Goal: Information Seeking & Learning: Learn about a topic

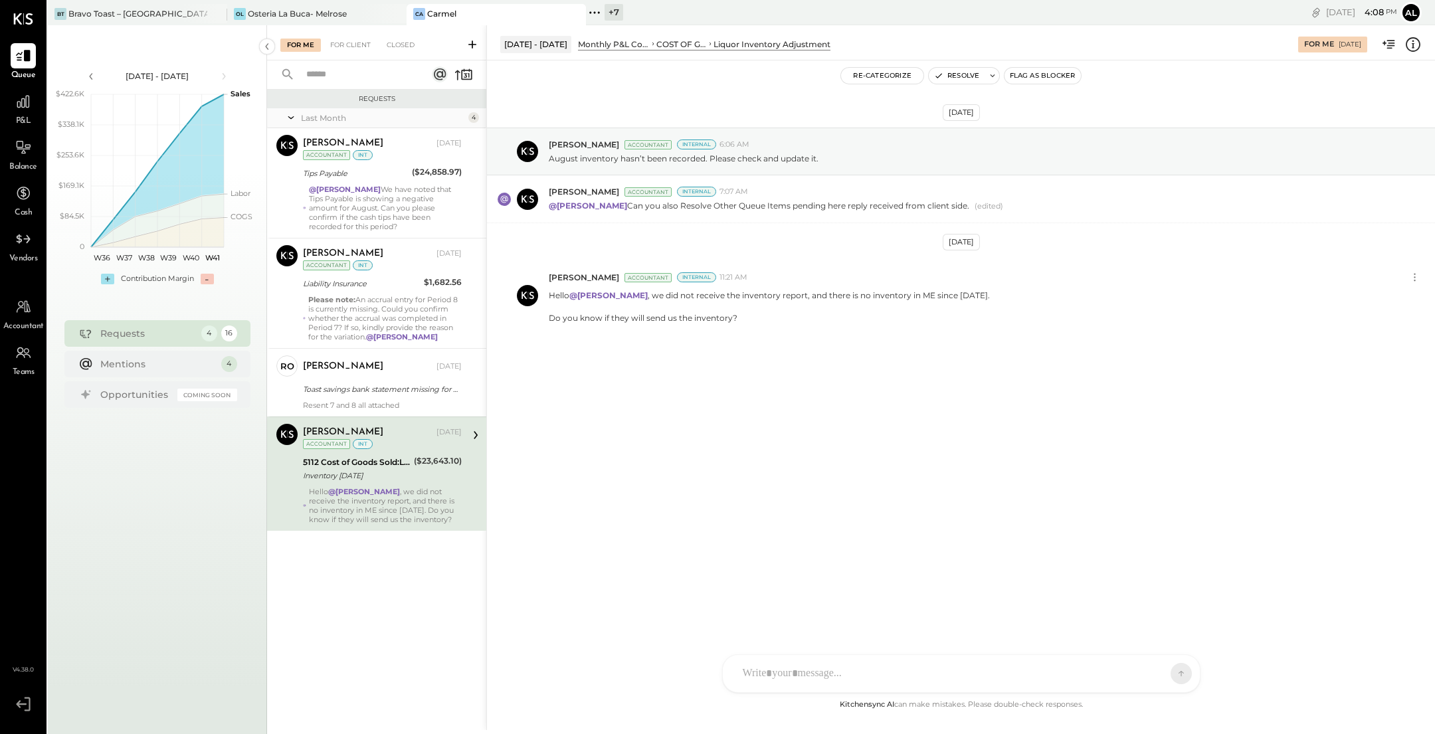
click at [599, 11] on icon at bounding box center [594, 12] width 17 height 17
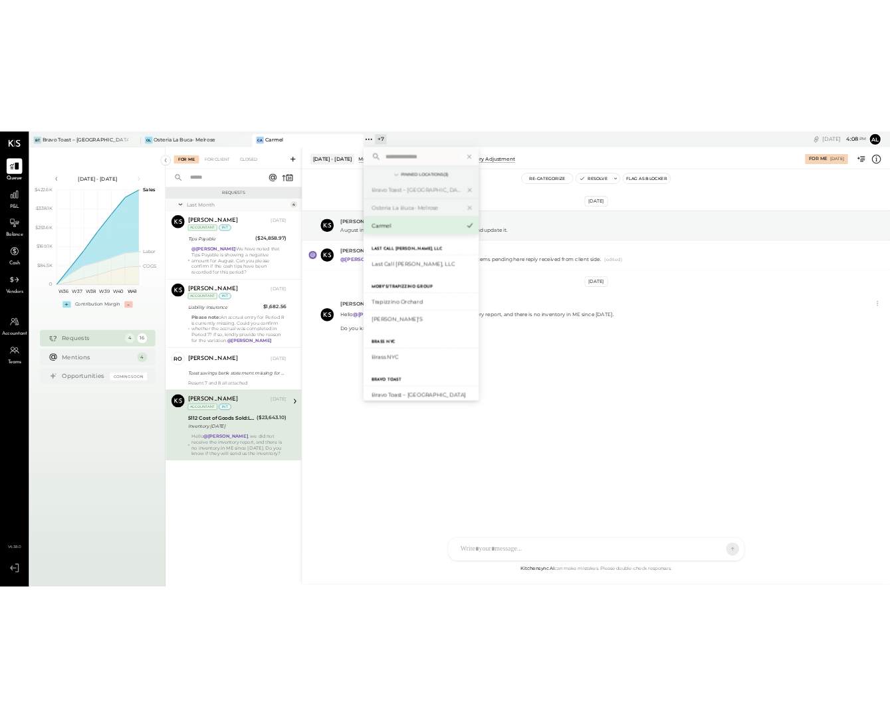
scroll to position [136, 0]
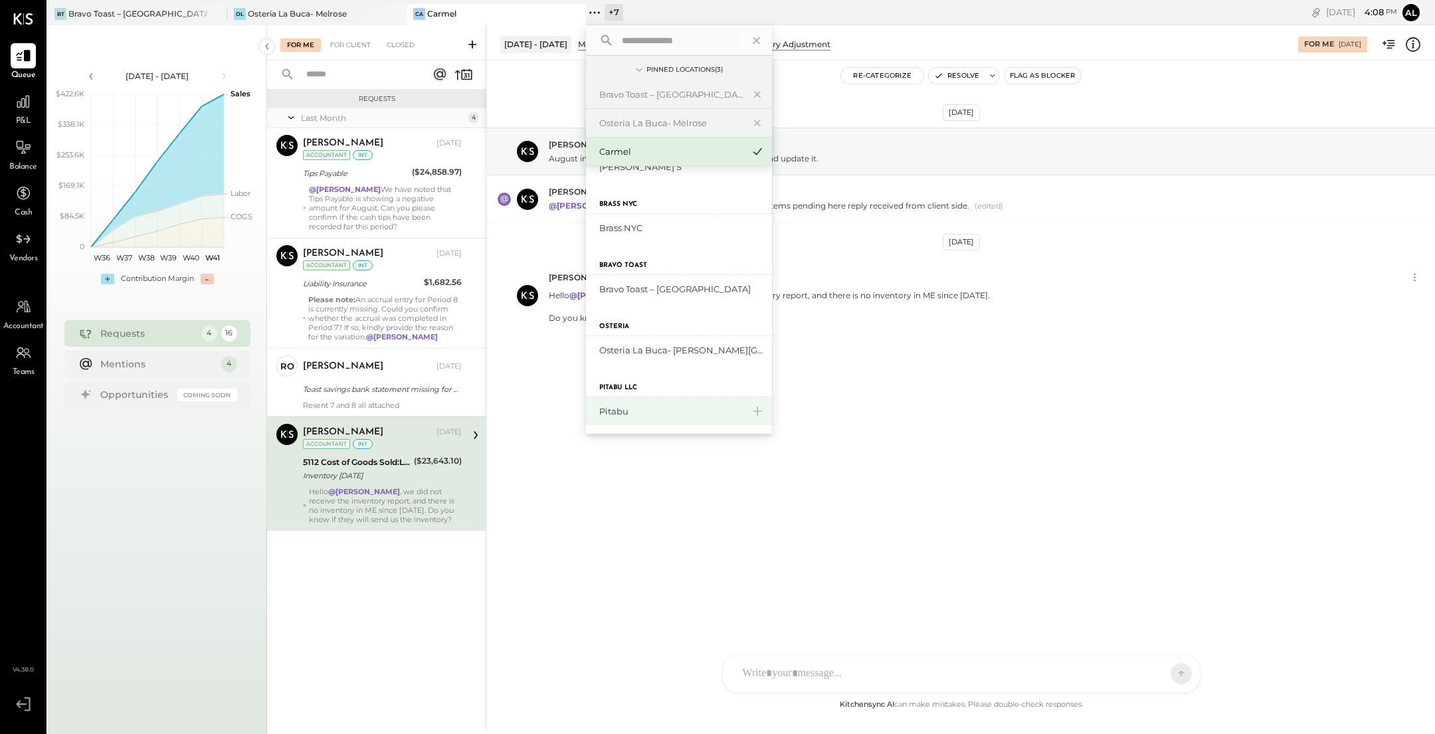
click at [665, 398] on div "Pitabu" at bounding box center [679, 411] width 186 height 28
click at [624, 417] on div "Pitabu" at bounding box center [679, 411] width 186 height 28
click at [632, 414] on div "Pitabu" at bounding box center [671, 411] width 144 height 13
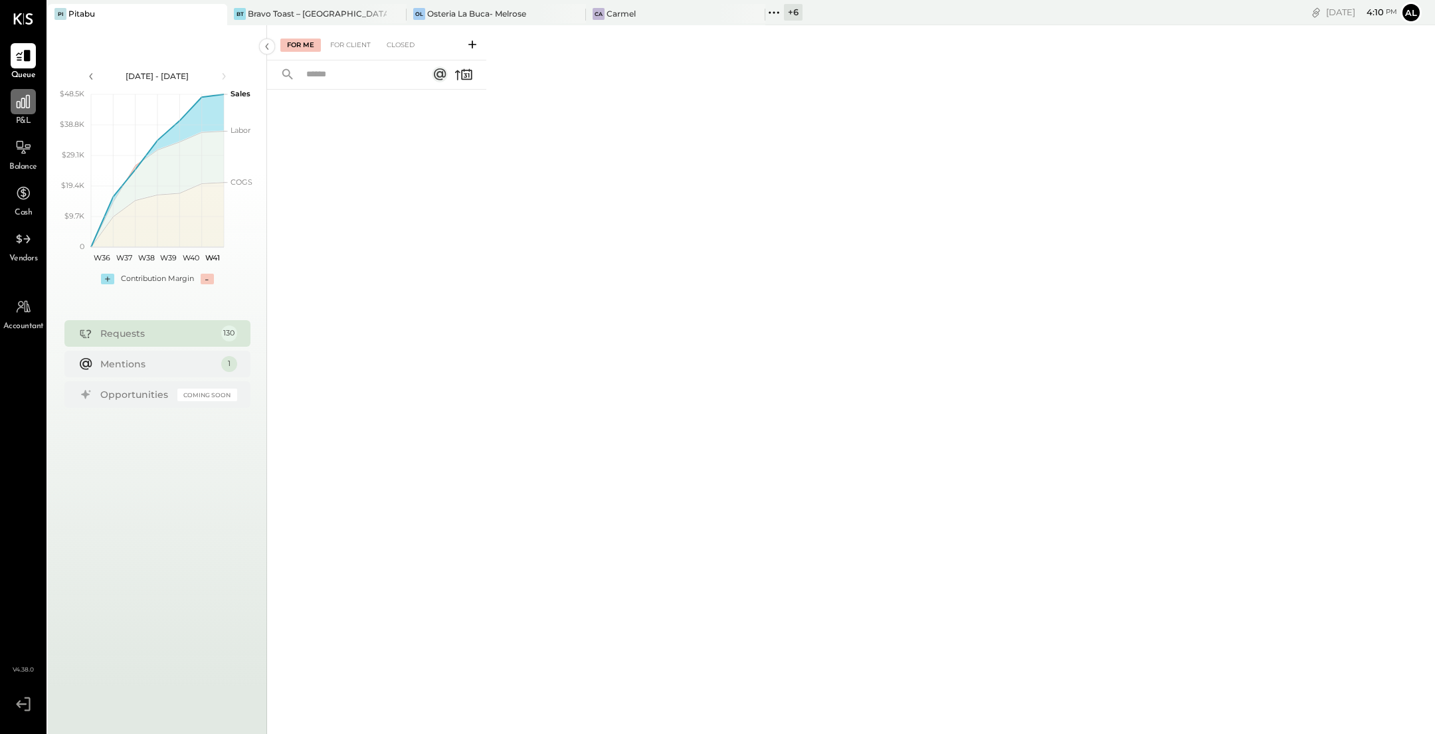
click at [26, 105] on icon at bounding box center [23, 101] width 13 height 13
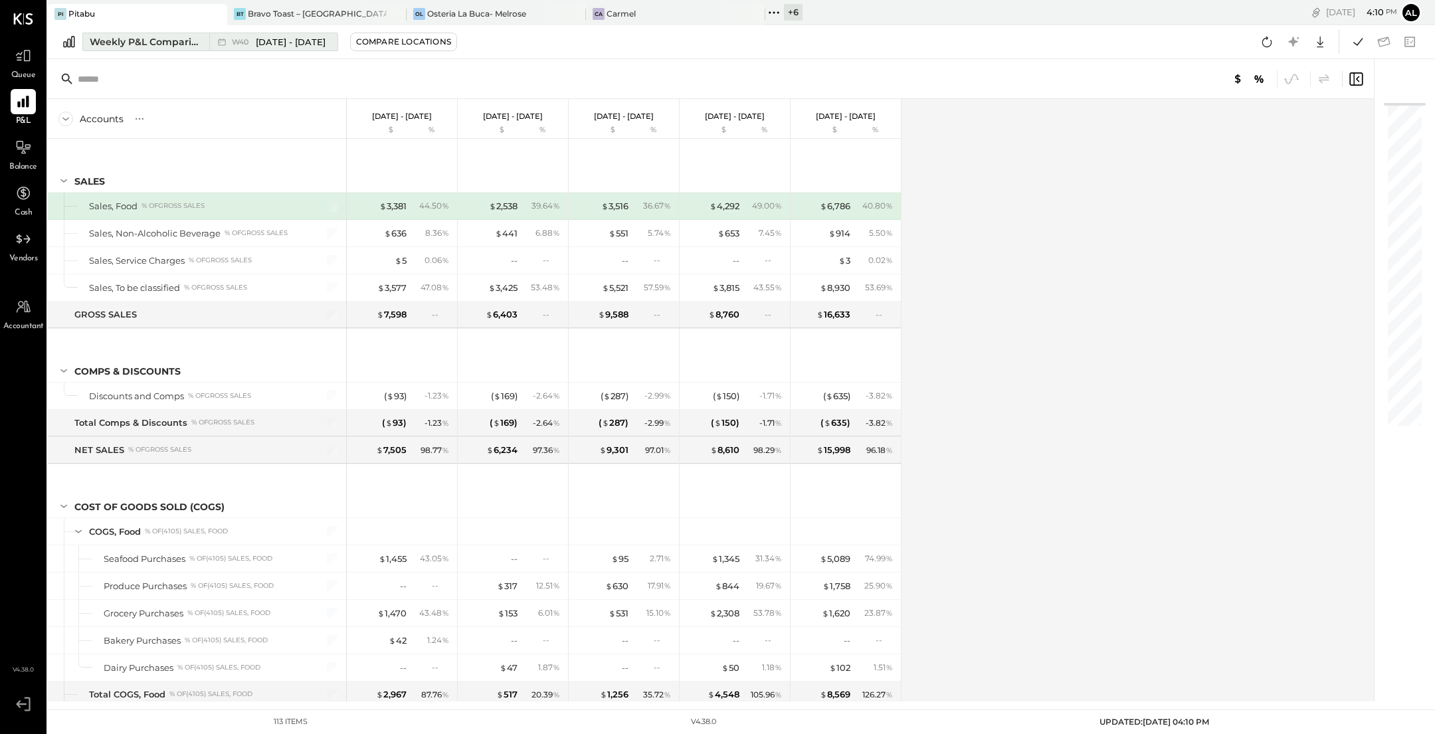
click at [164, 35] on div "Weekly P&L Comparison" at bounding box center [146, 41] width 112 height 13
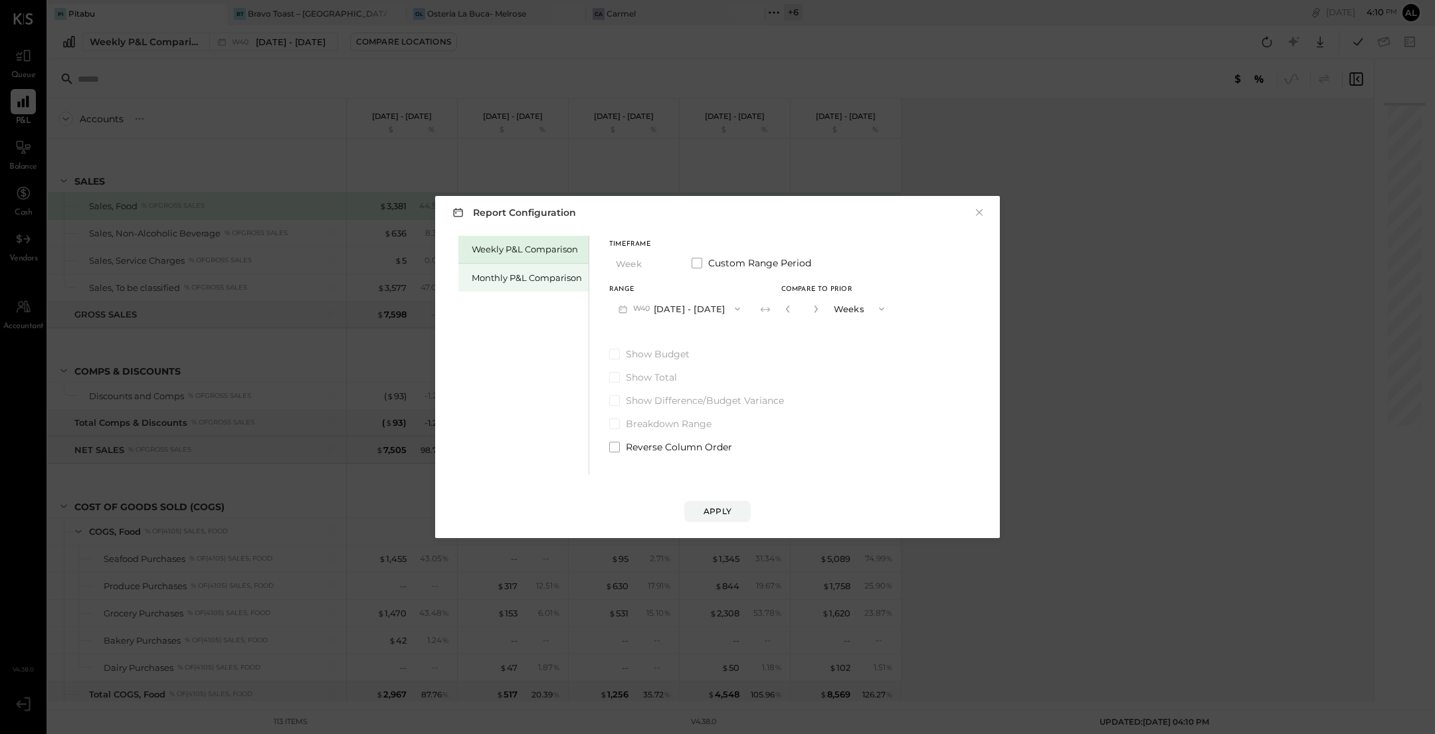
click at [543, 280] on div "Monthly P&L Comparison" at bounding box center [527, 278] width 110 height 13
click at [786, 315] on div "Compare" at bounding box center [789, 311] width 43 height 11
click at [810, 306] on icon "button" at bounding box center [814, 309] width 8 height 8
click at [710, 311] on button "M10 Oct 1 - 31, 2025" at bounding box center [678, 308] width 138 height 25
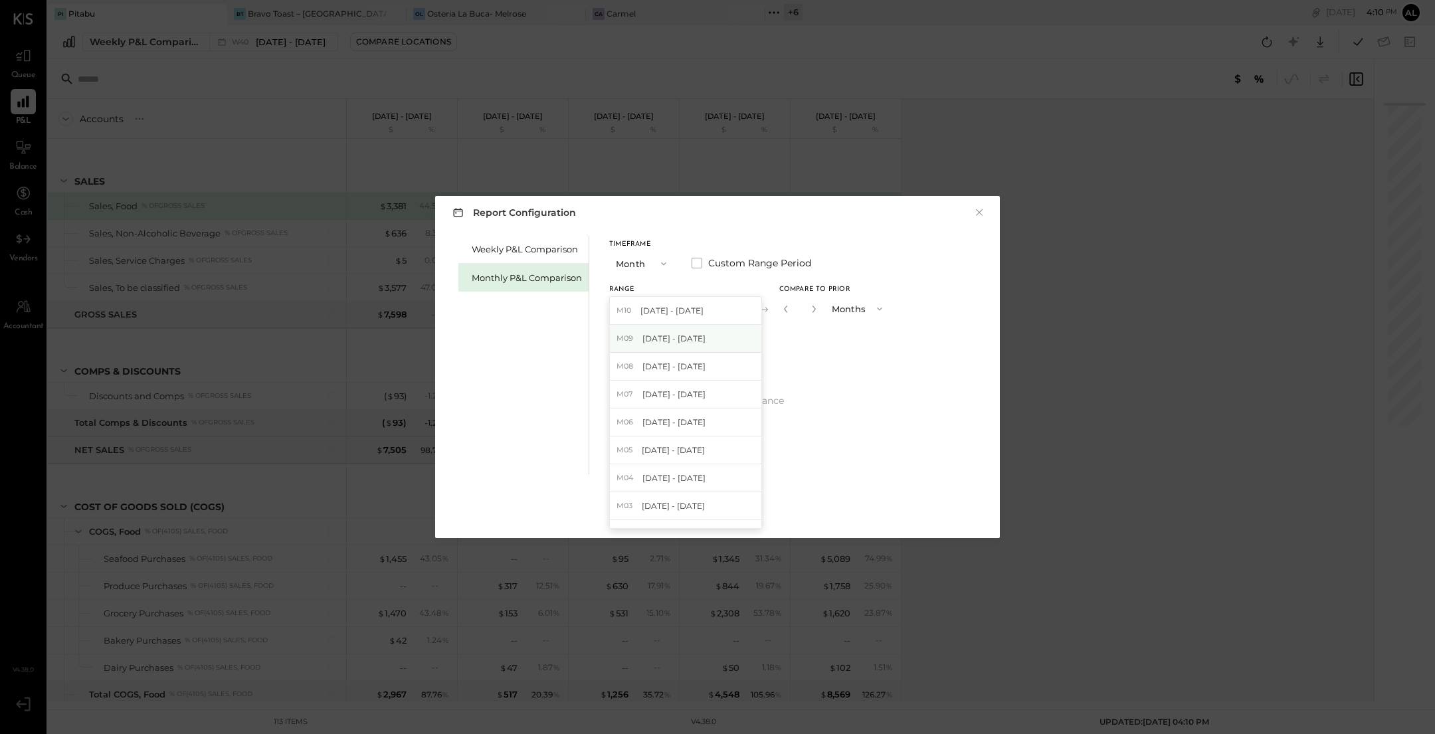
click at [706, 337] on div "M09 Sep 1 - 30, 2025" at bounding box center [685, 339] width 151 height 28
click at [813, 309] on icon "button" at bounding box center [816, 309] width 8 height 8
type input "*"
click at [721, 518] on button "Apply" at bounding box center [717, 511] width 66 height 21
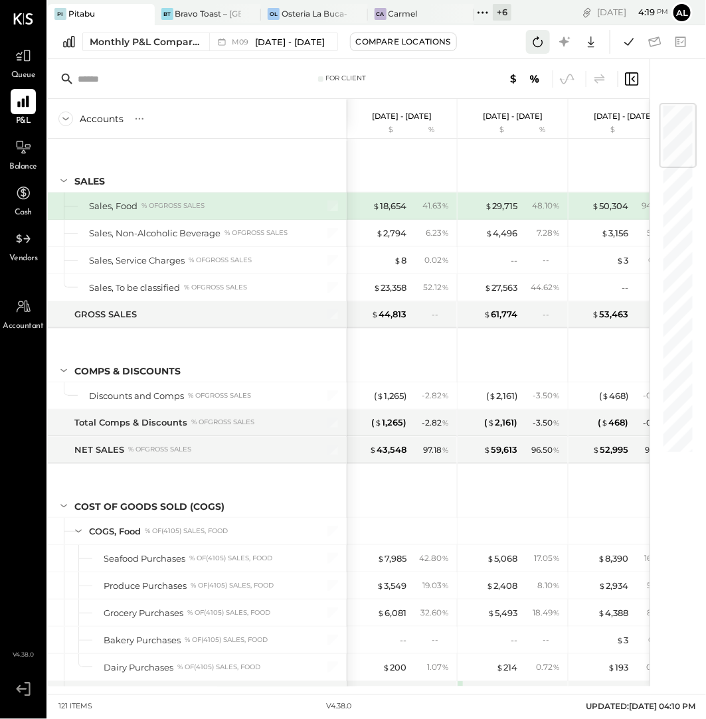
click at [529, 40] on icon at bounding box center [537, 41] width 17 height 17
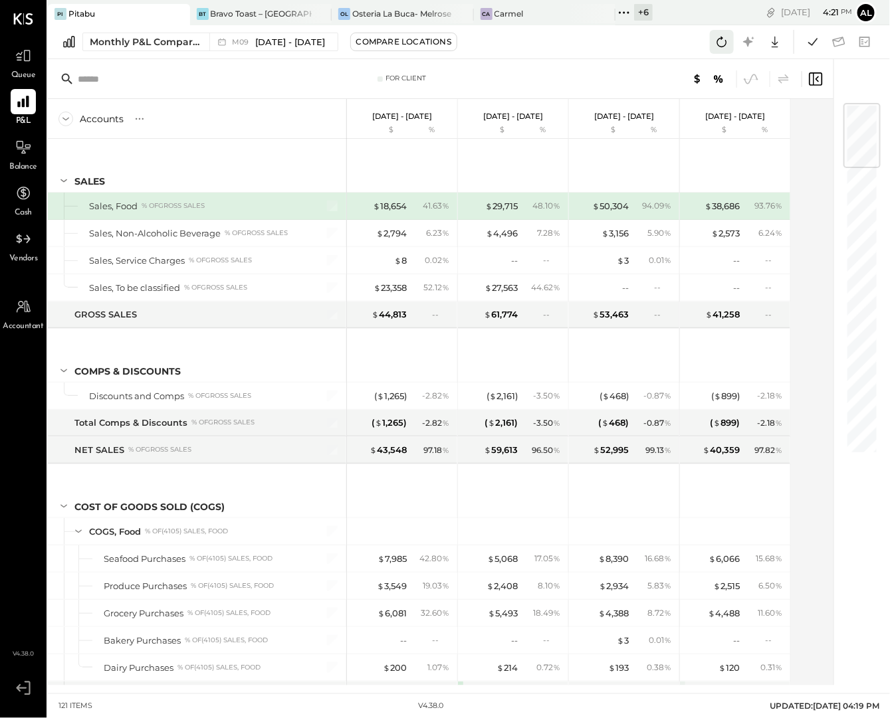
click at [723, 49] on icon at bounding box center [721, 41] width 17 height 17
click at [745, 43] on icon at bounding box center [748, 42] width 10 height 10
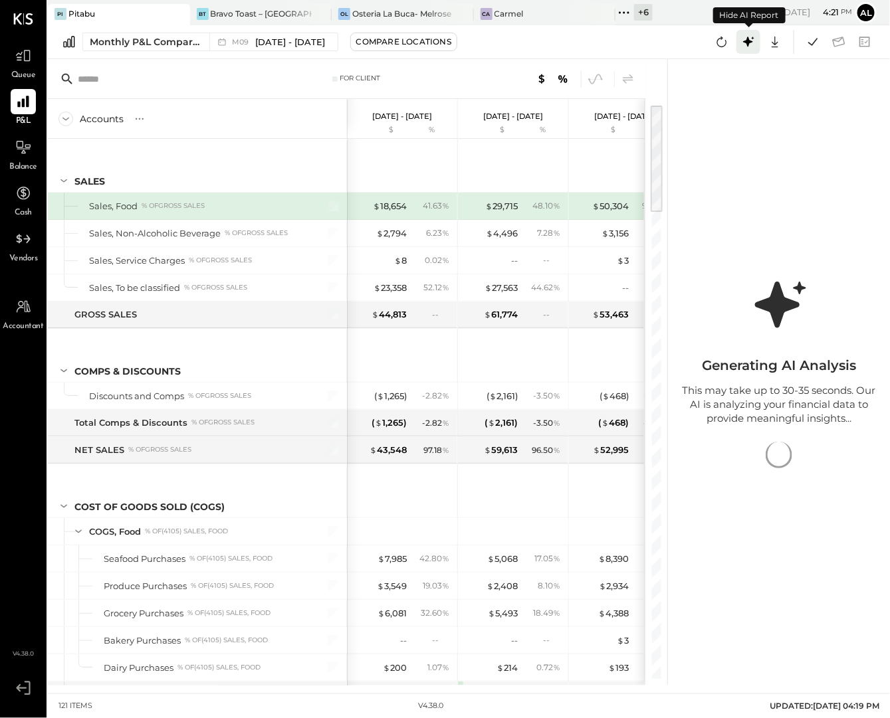
click at [744, 39] on icon at bounding box center [747, 41] width 17 height 17
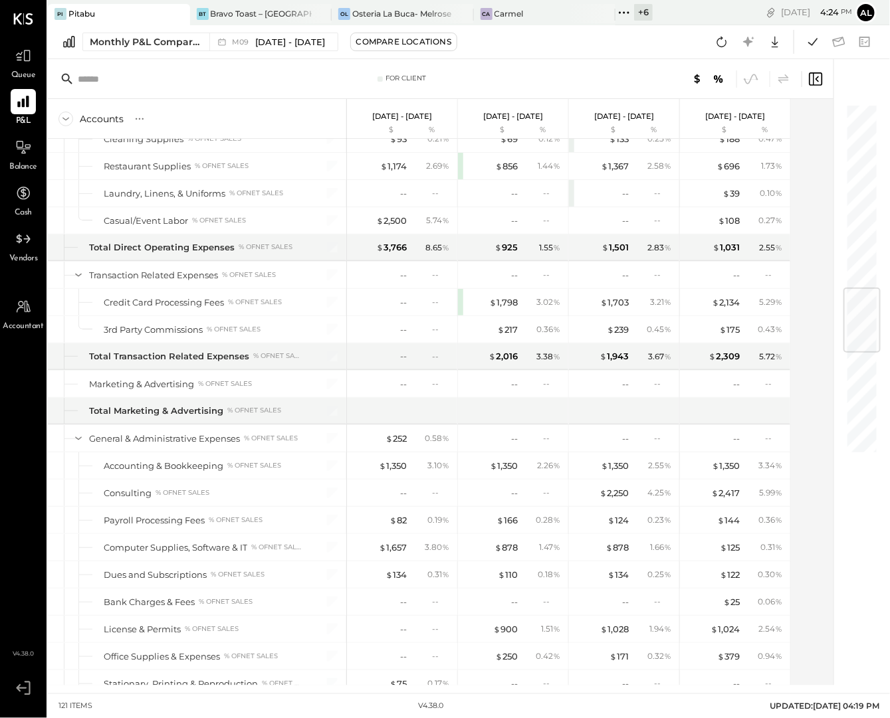
scroll to position [1557, 0]
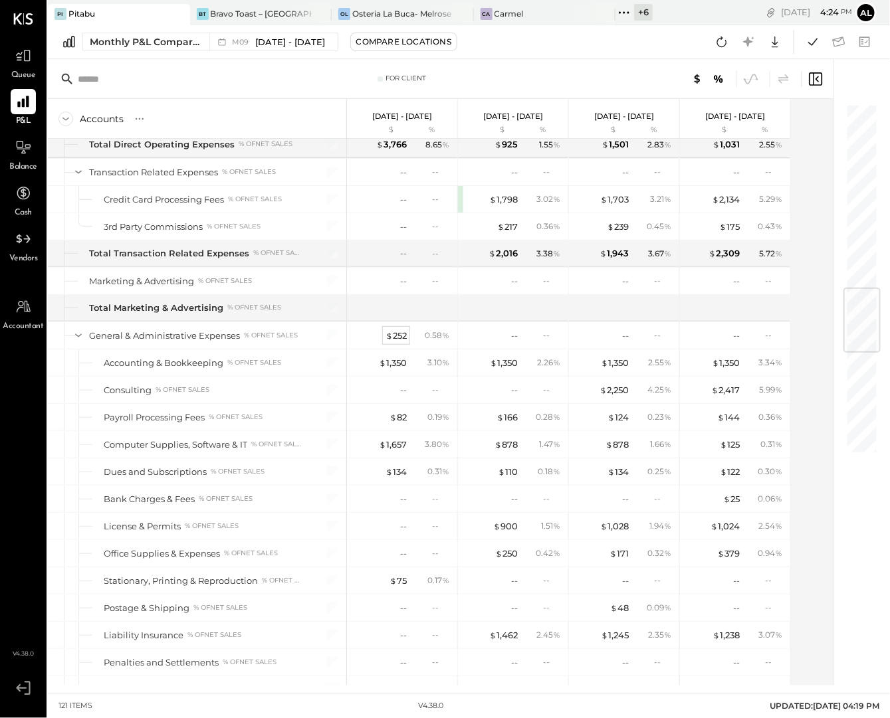
click at [397, 330] on div "$ 252" at bounding box center [395, 336] width 21 height 13
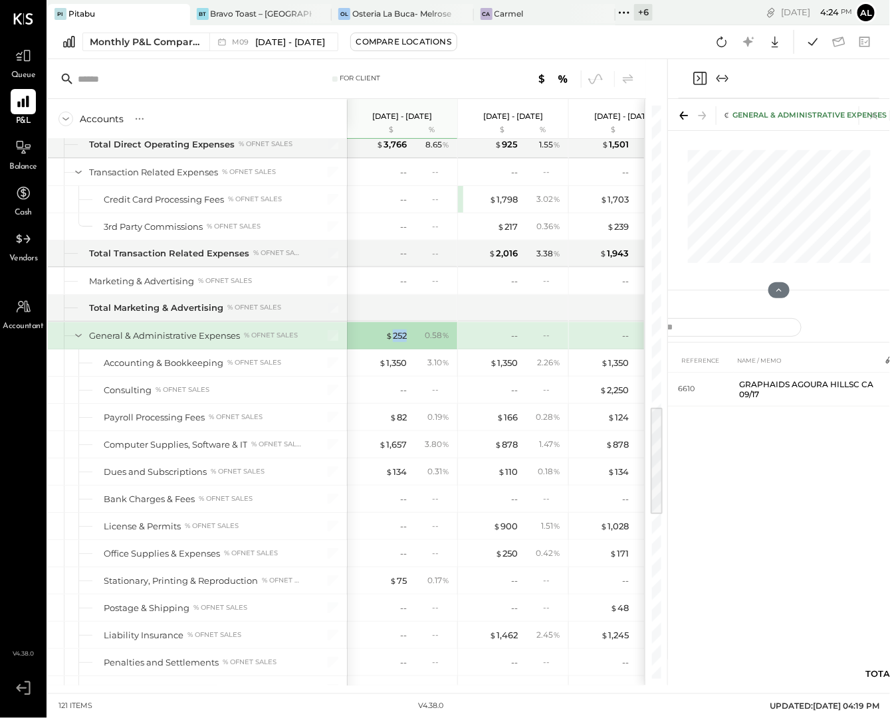
click at [700, 79] on icon "Close panel" at bounding box center [700, 78] width 16 height 16
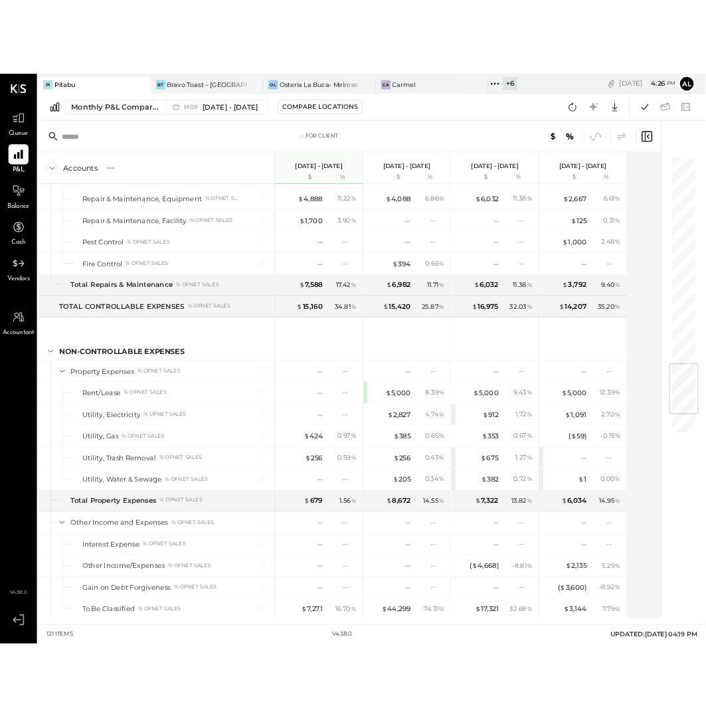
scroll to position [2202, 0]
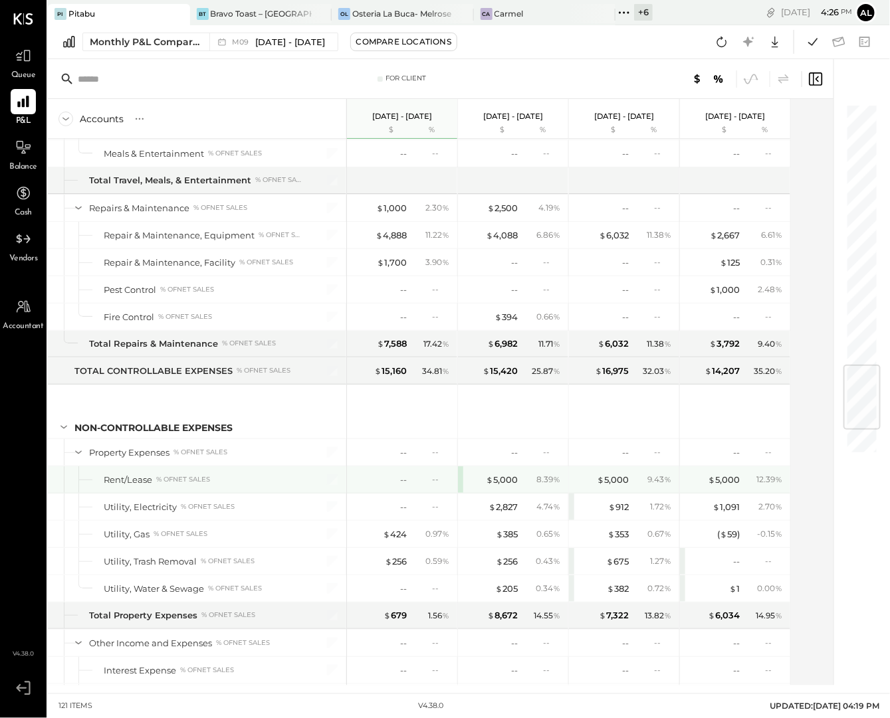
click at [504, 466] on div "$ 5,000 8.39 %" at bounding box center [514, 479] width 100 height 27
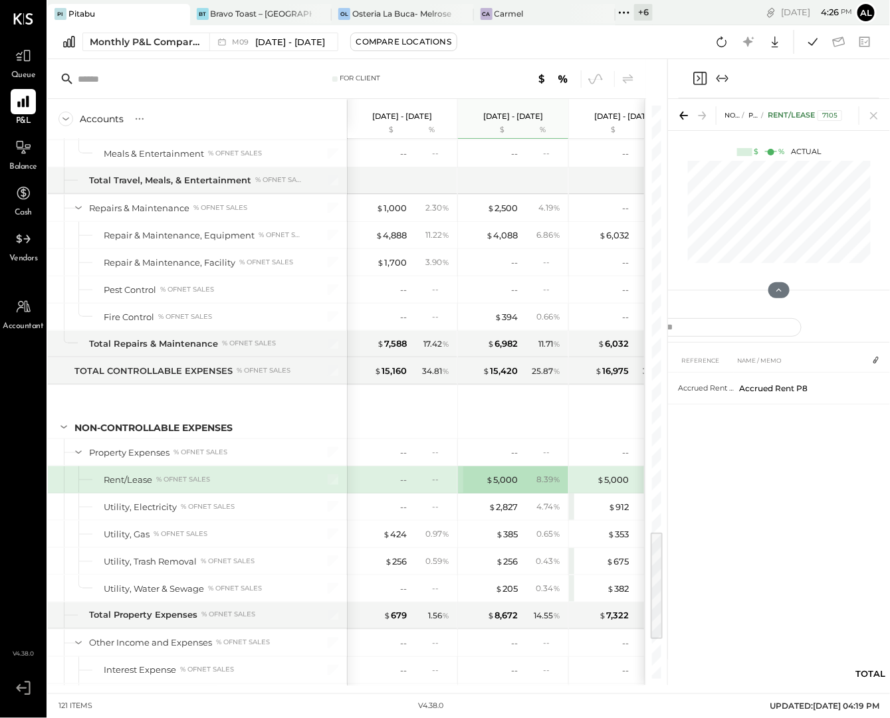
click at [704, 76] on icon "Close panel" at bounding box center [700, 78] width 16 height 16
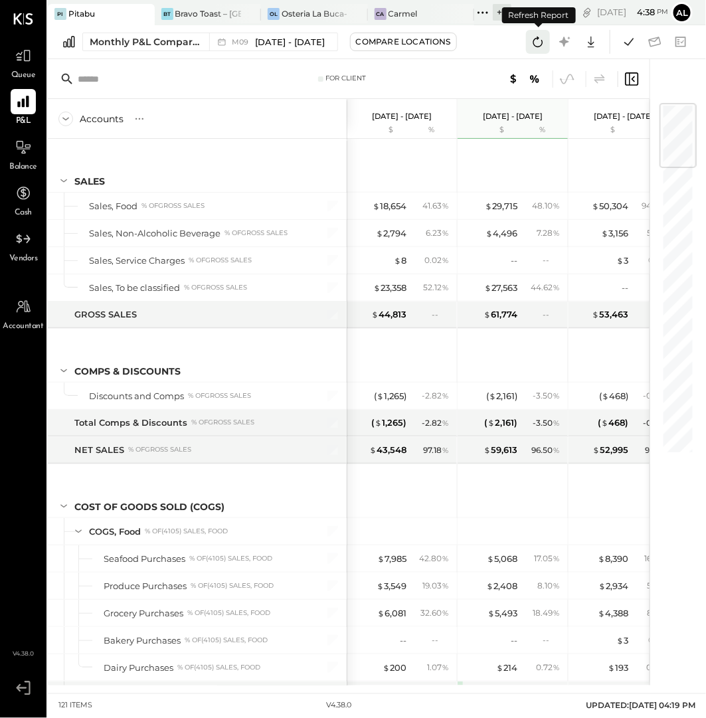
click at [542, 47] on icon at bounding box center [537, 41] width 17 height 17
click at [538, 42] on icon at bounding box center [537, 41] width 17 height 17
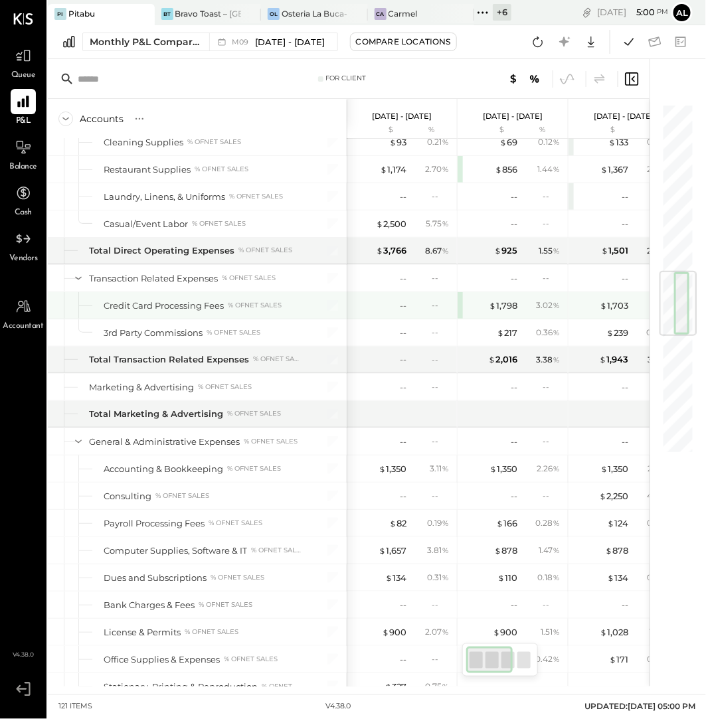
scroll to position [1417, 0]
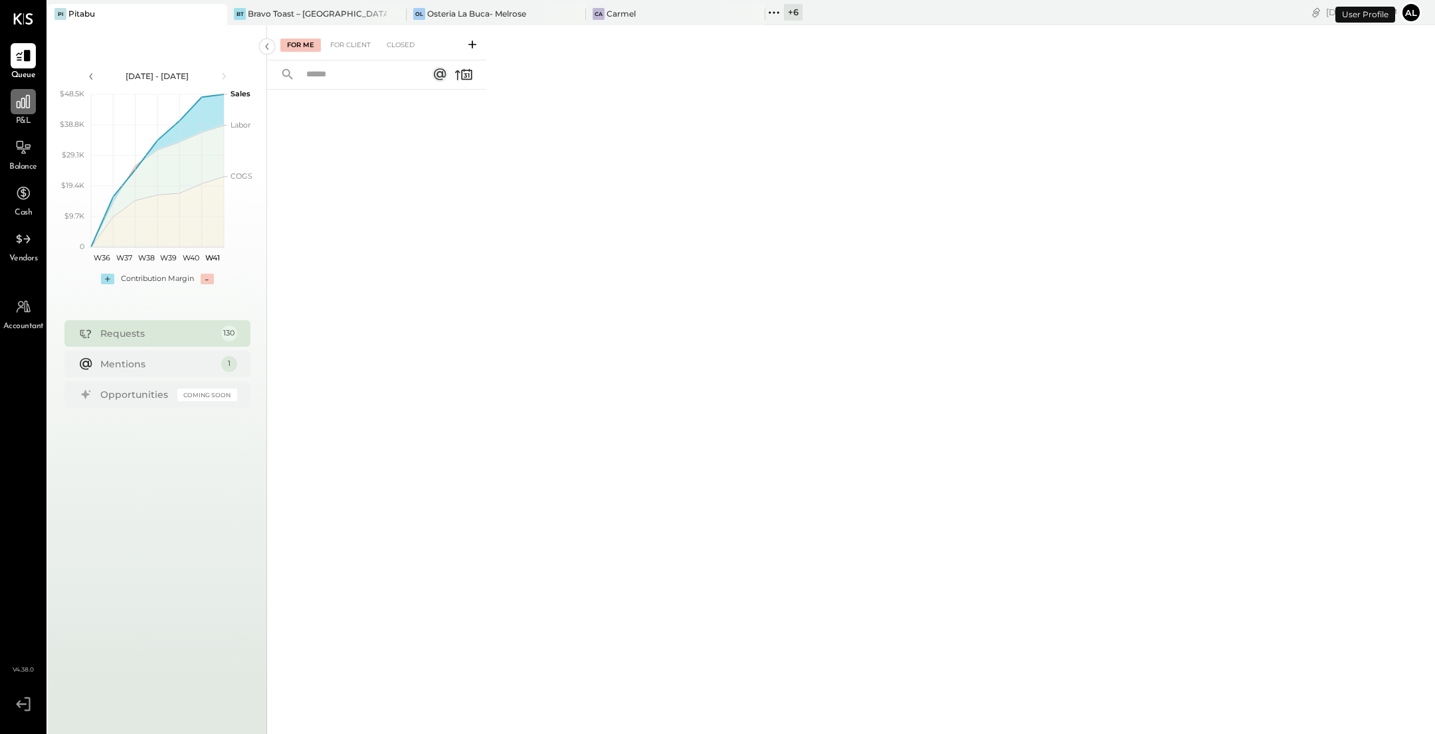
click at [19, 113] on div at bounding box center [23, 101] width 25 height 25
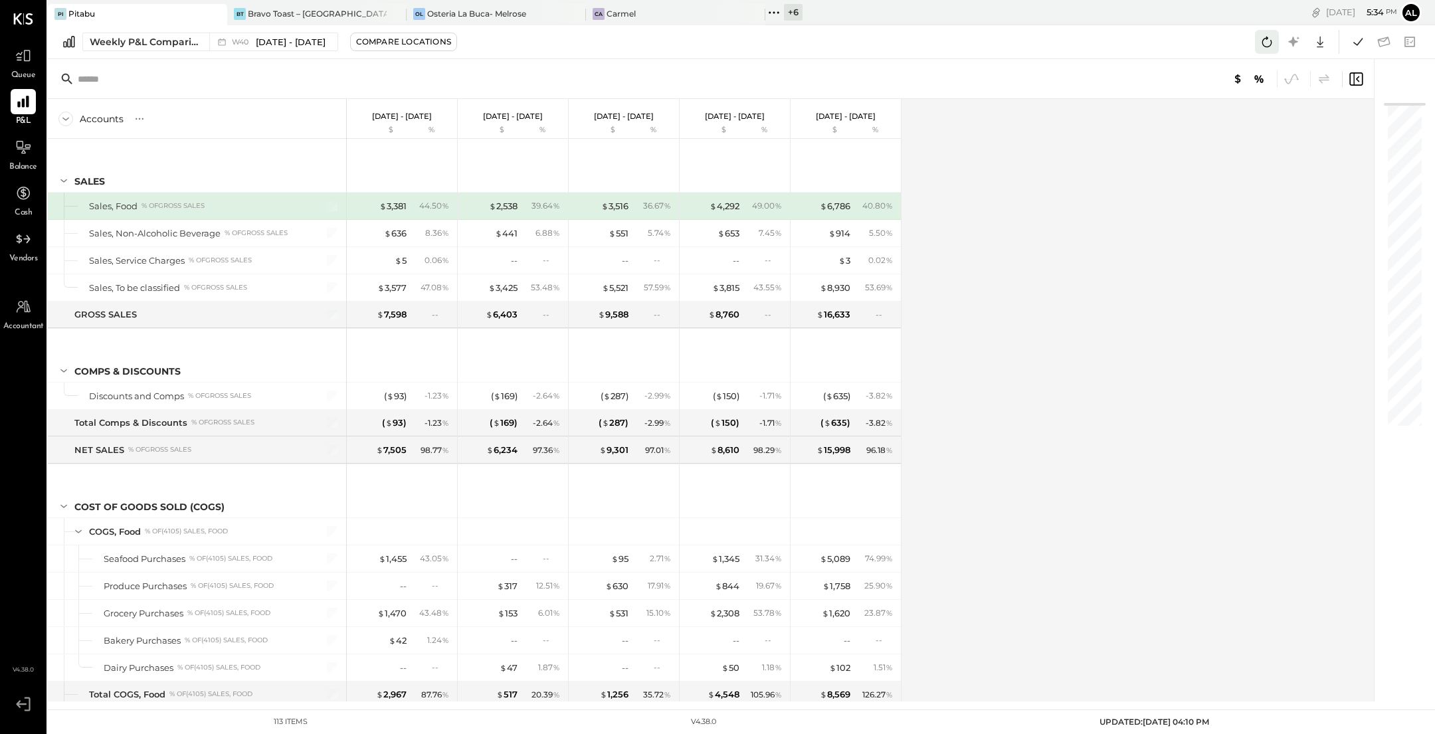
click at [706, 43] on icon at bounding box center [1267, 42] width 10 height 11
click at [173, 47] on div "Weekly P&L Comparison" at bounding box center [146, 41] width 112 height 13
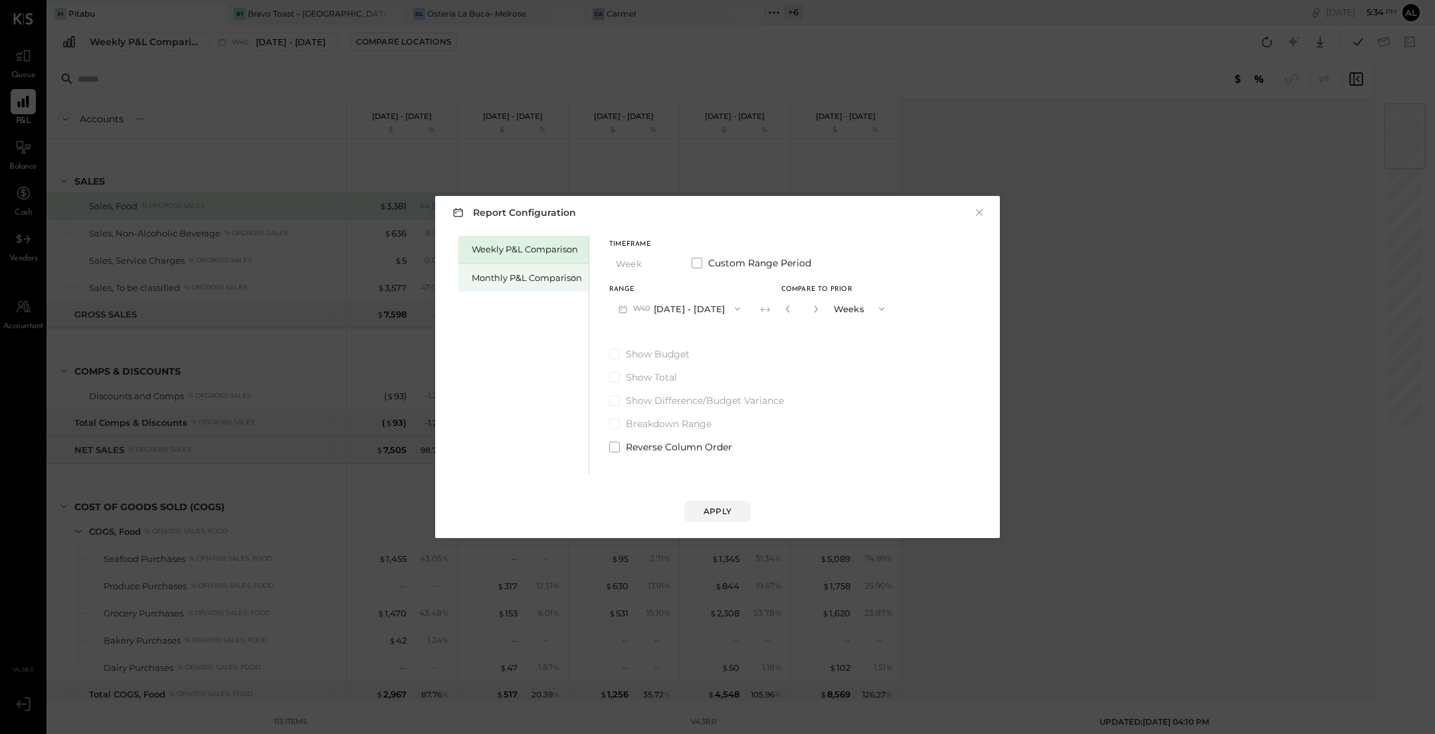
click at [522, 280] on div "Monthly P&L Comparison" at bounding box center [527, 278] width 110 height 13
click at [706, 308] on button "M10 Oct 1 - 31, 2025" at bounding box center [678, 308] width 138 height 25
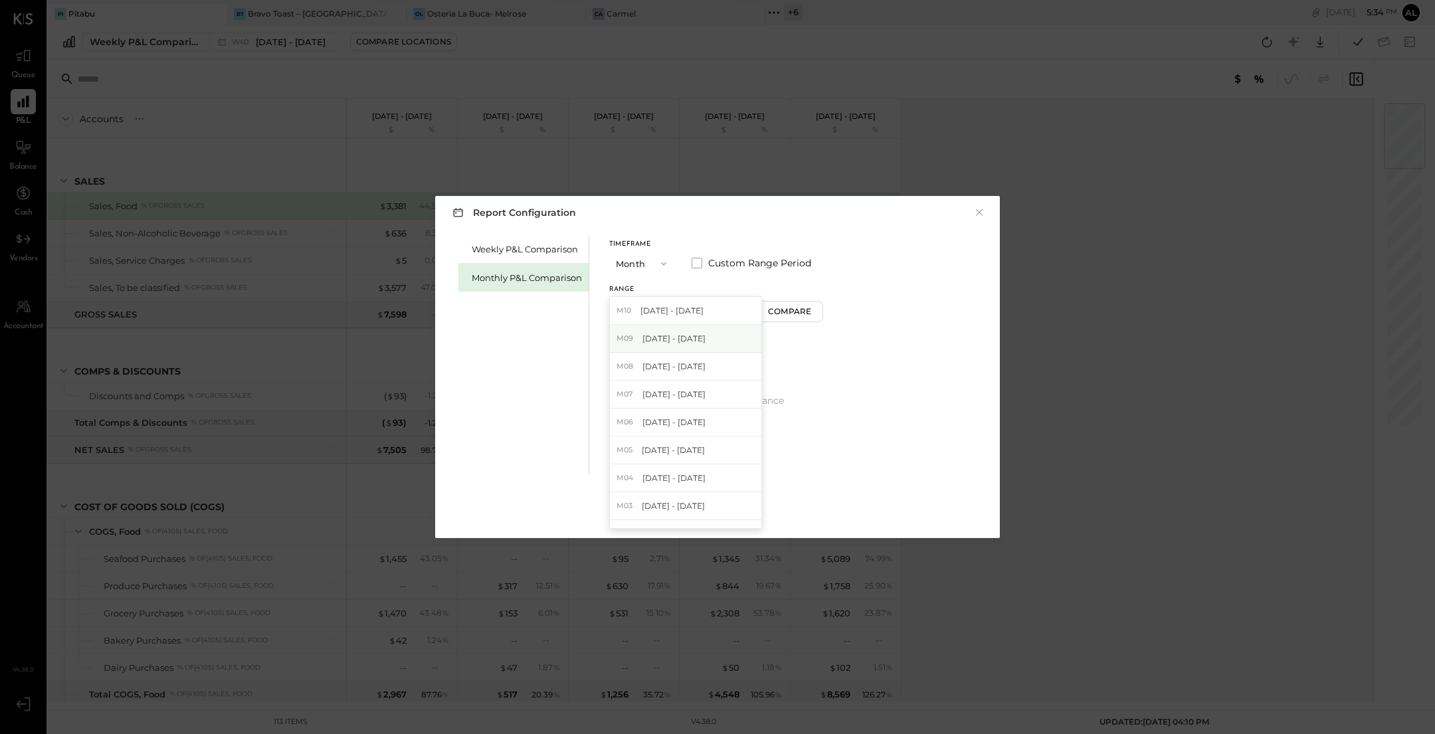
click at [698, 337] on span "[DATE] - [DATE]" at bounding box center [673, 338] width 63 height 11
click at [706, 302] on button "Compare" at bounding box center [792, 311] width 66 height 21
click at [706, 308] on div "*" at bounding box center [816, 308] width 71 height 25
click at [706, 308] on icon "button" at bounding box center [816, 309] width 8 height 8
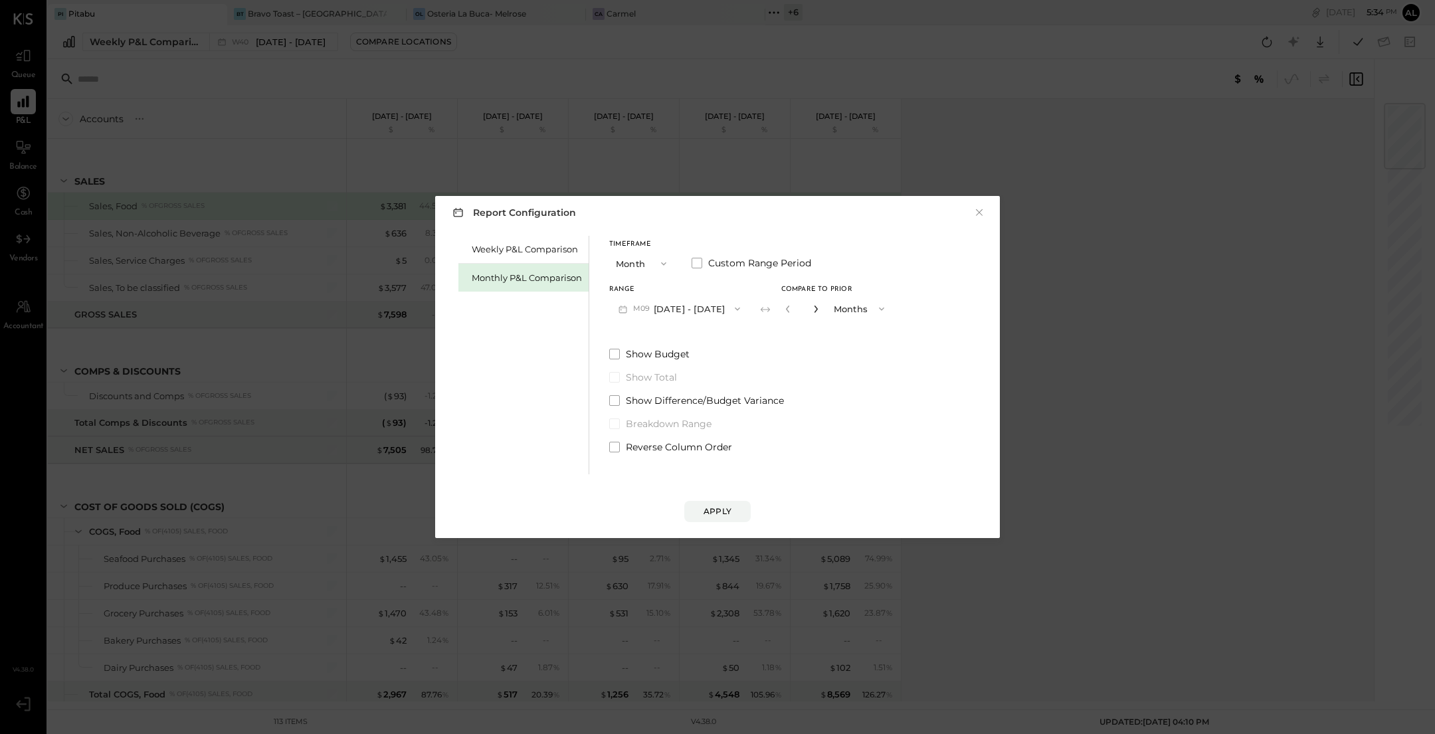
type input "*"
click at [706, 525] on div "Report Configuration × Weekly P&L Comparison Monthly P&L Comparison Timeframe M…" at bounding box center [717, 367] width 565 height 342
click at [706, 509] on div "Apply" at bounding box center [718, 511] width 28 height 11
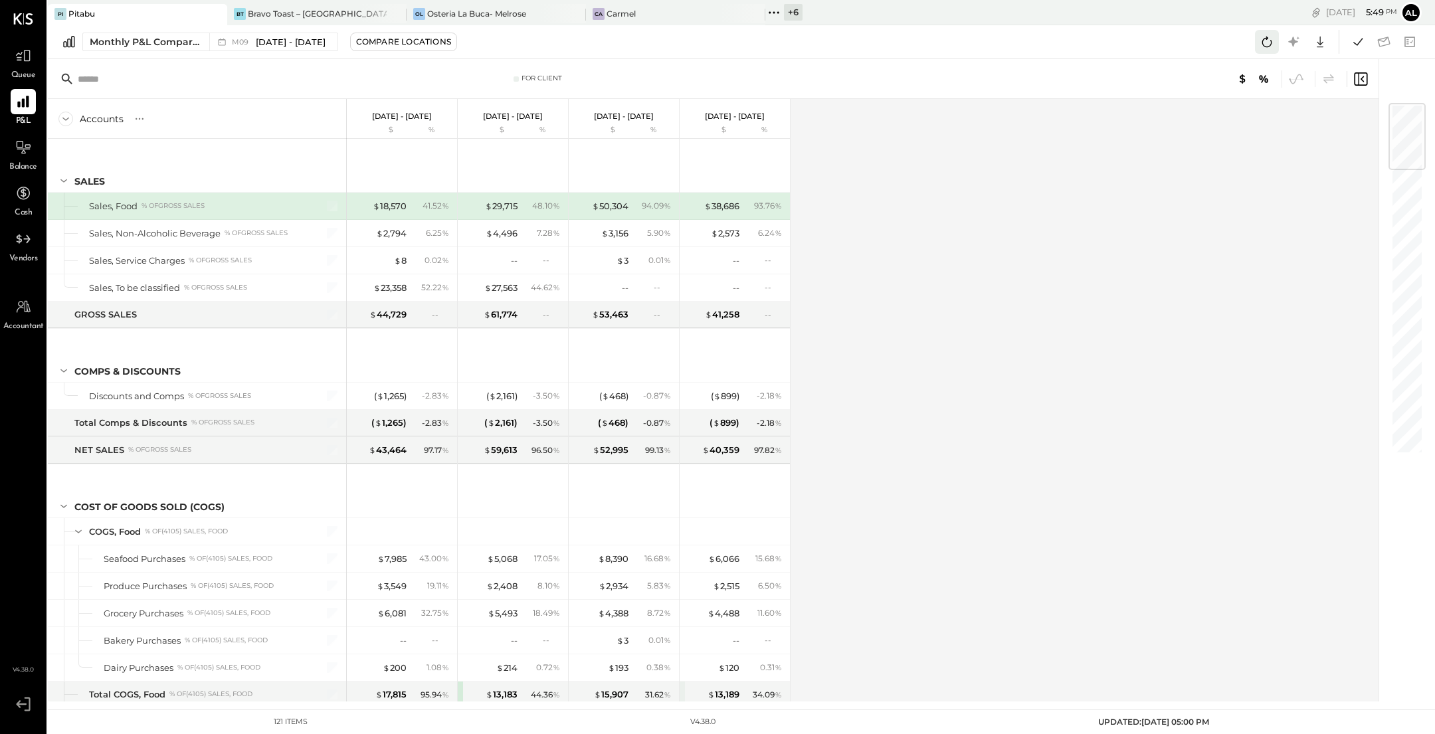
click at [706, 42] on icon at bounding box center [1267, 42] width 10 height 11
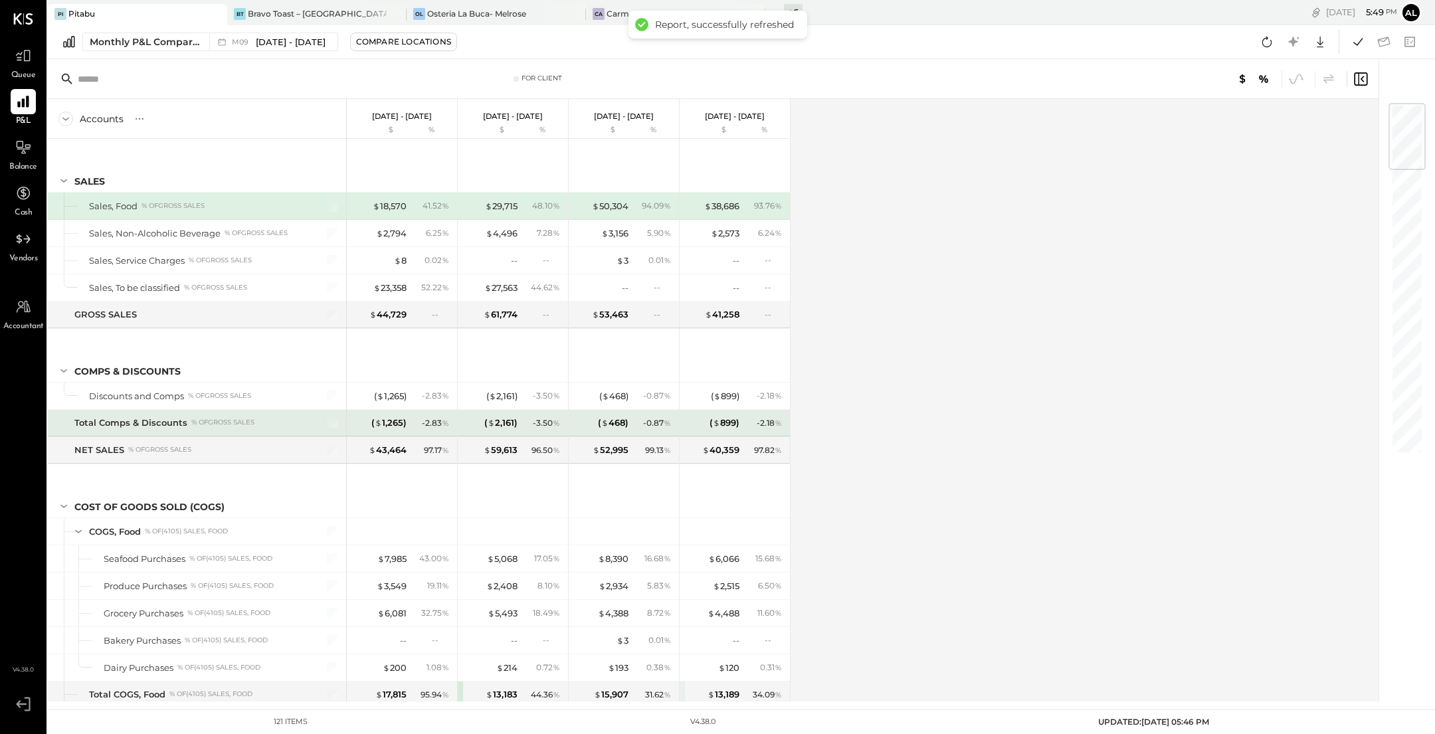
scroll to position [1975, 0]
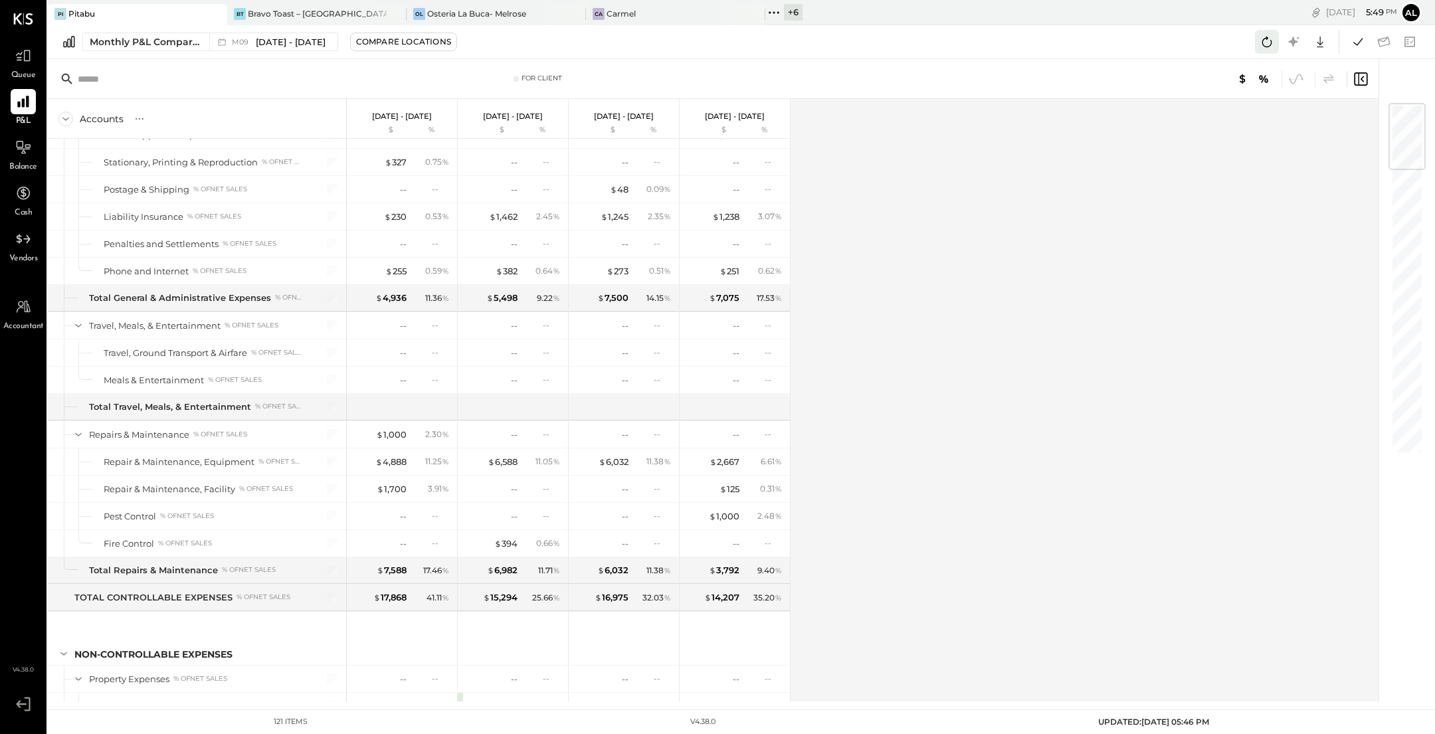
click at [706, 50] on icon at bounding box center [1266, 41] width 17 height 17
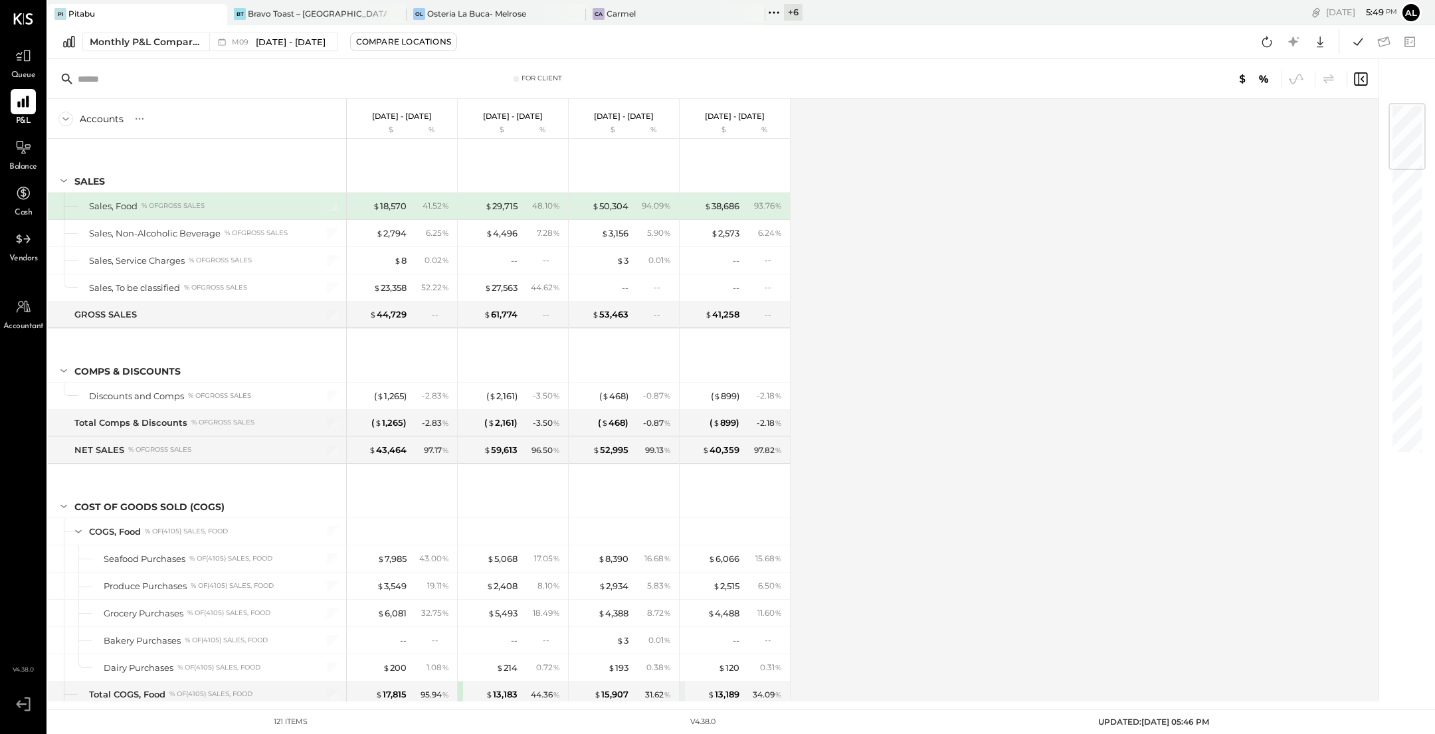
scroll to position [1975, 0]
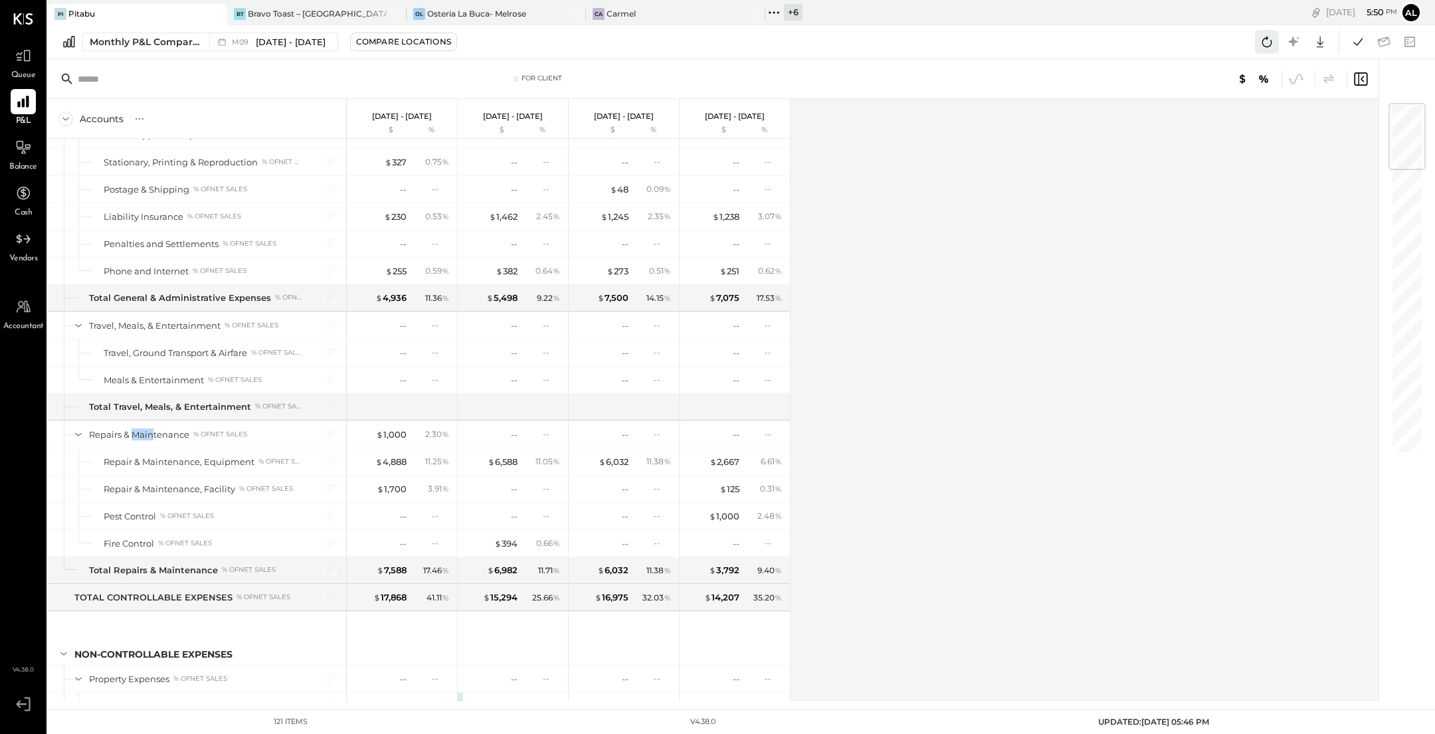
click at [1266, 37] on icon at bounding box center [1266, 41] width 17 height 17
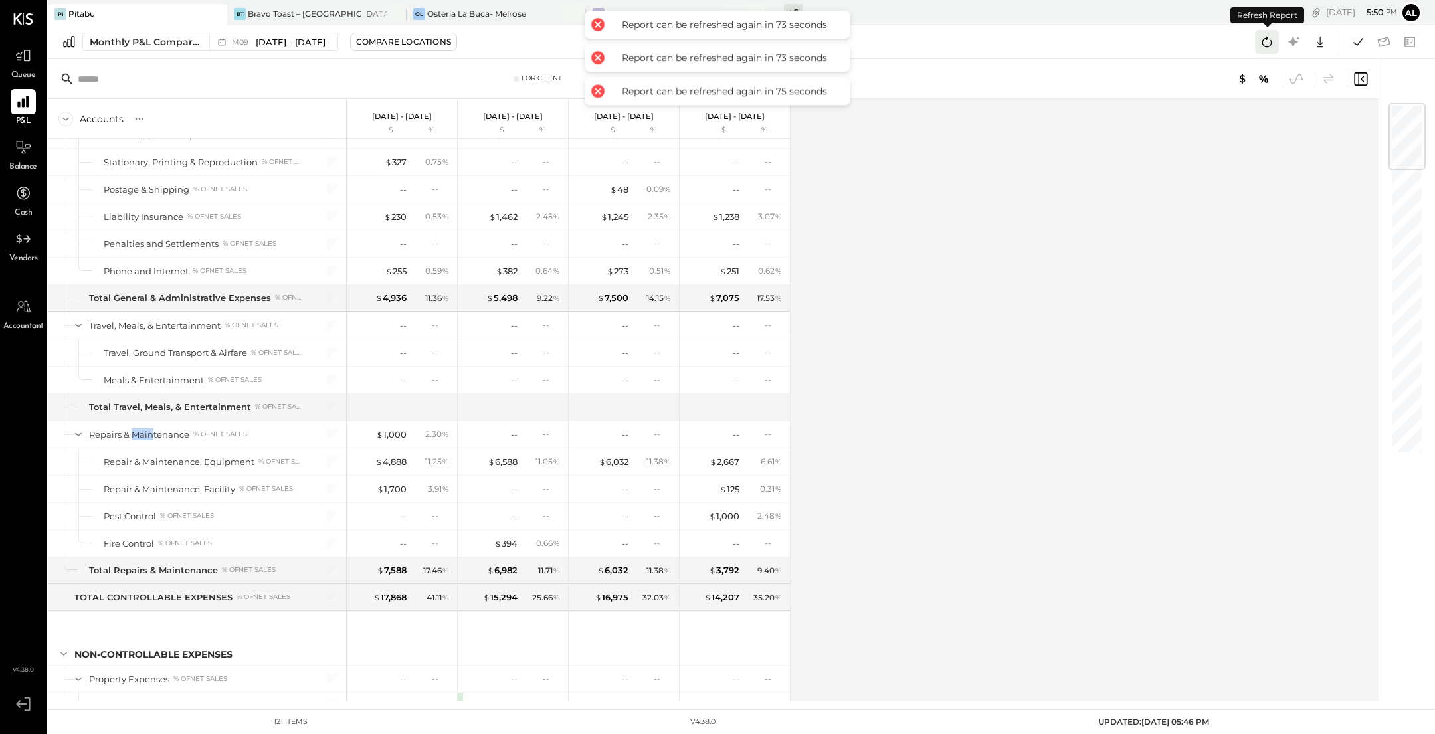
click at [1266, 37] on icon at bounding box center [1266, 41] width 17 height 17
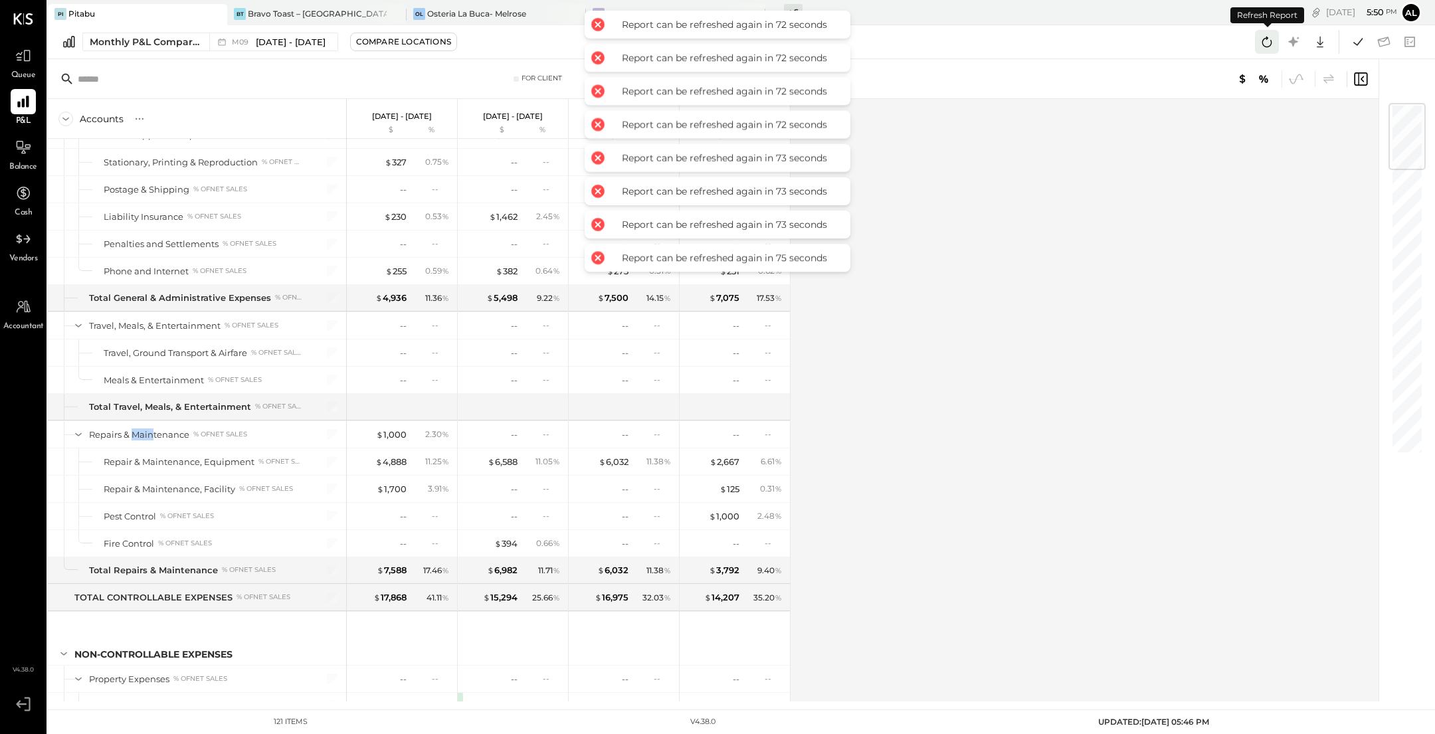
click at [1266, 37] on icon at bounding box center [1266, 41] width 17 height 17
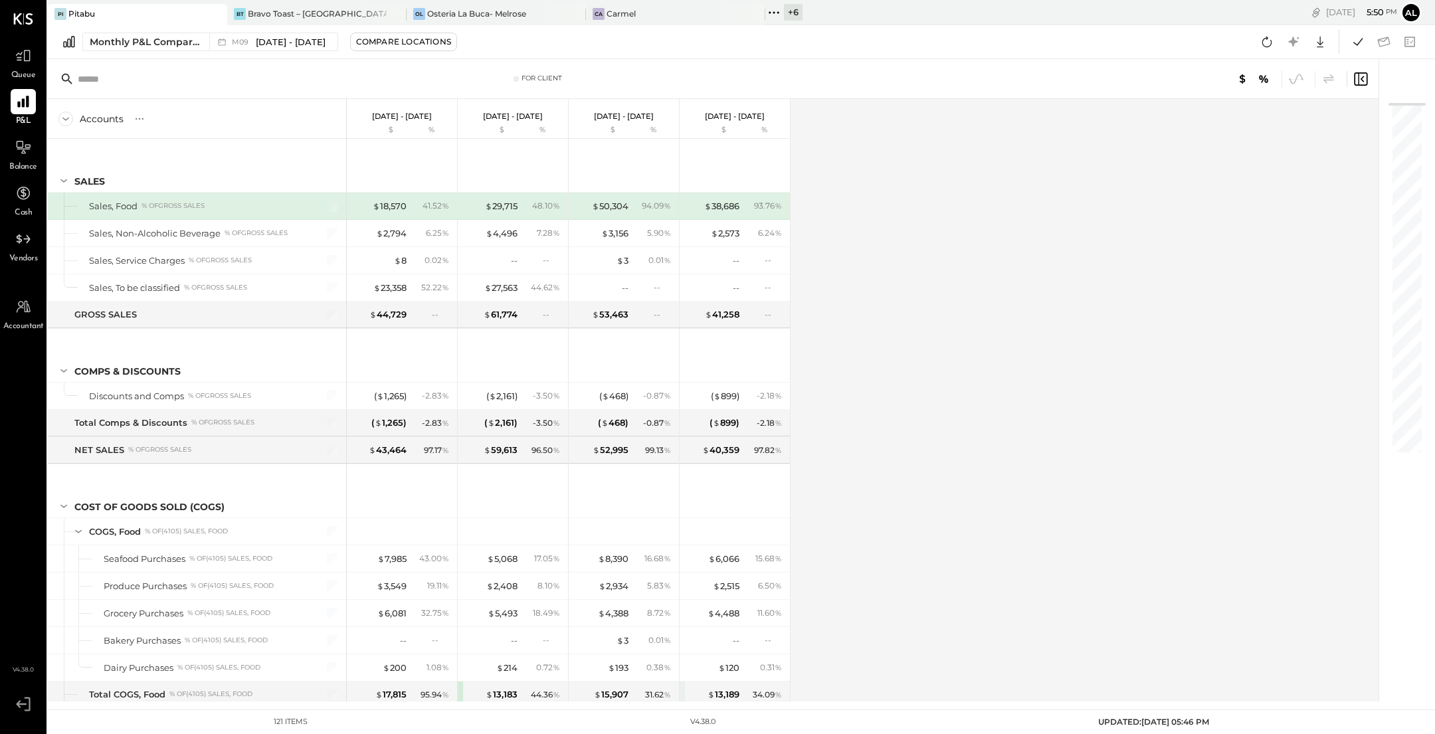
click at [946, 138] on div "Accounts S % GL [DATE] - [DATE] $ % [DATE] - [DATE] $ % [DATE] - [DATE] $ % [DA…" at bounding box center [714, 400] width 1333 height 603
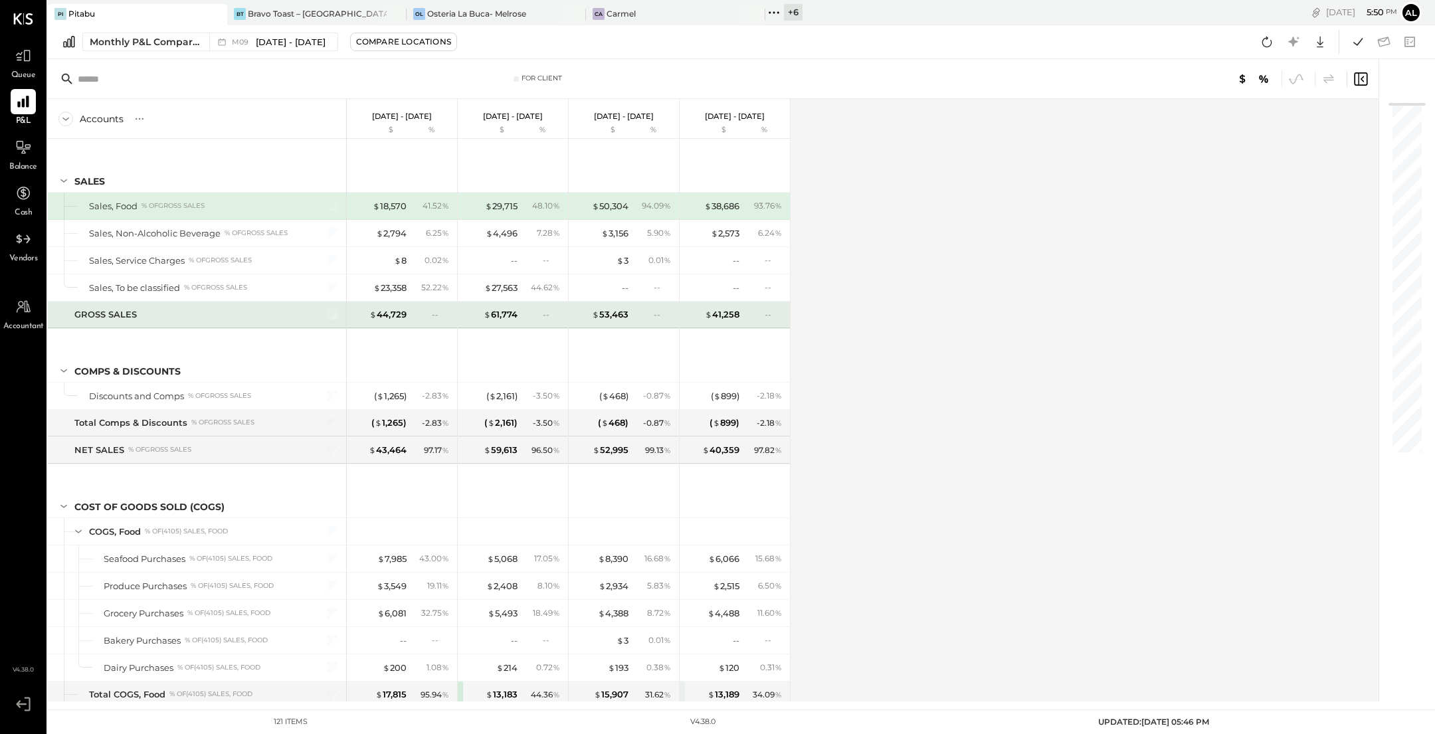
click at [551, 315] on div "--" at bounding box center [551, 314] width 17 height 11
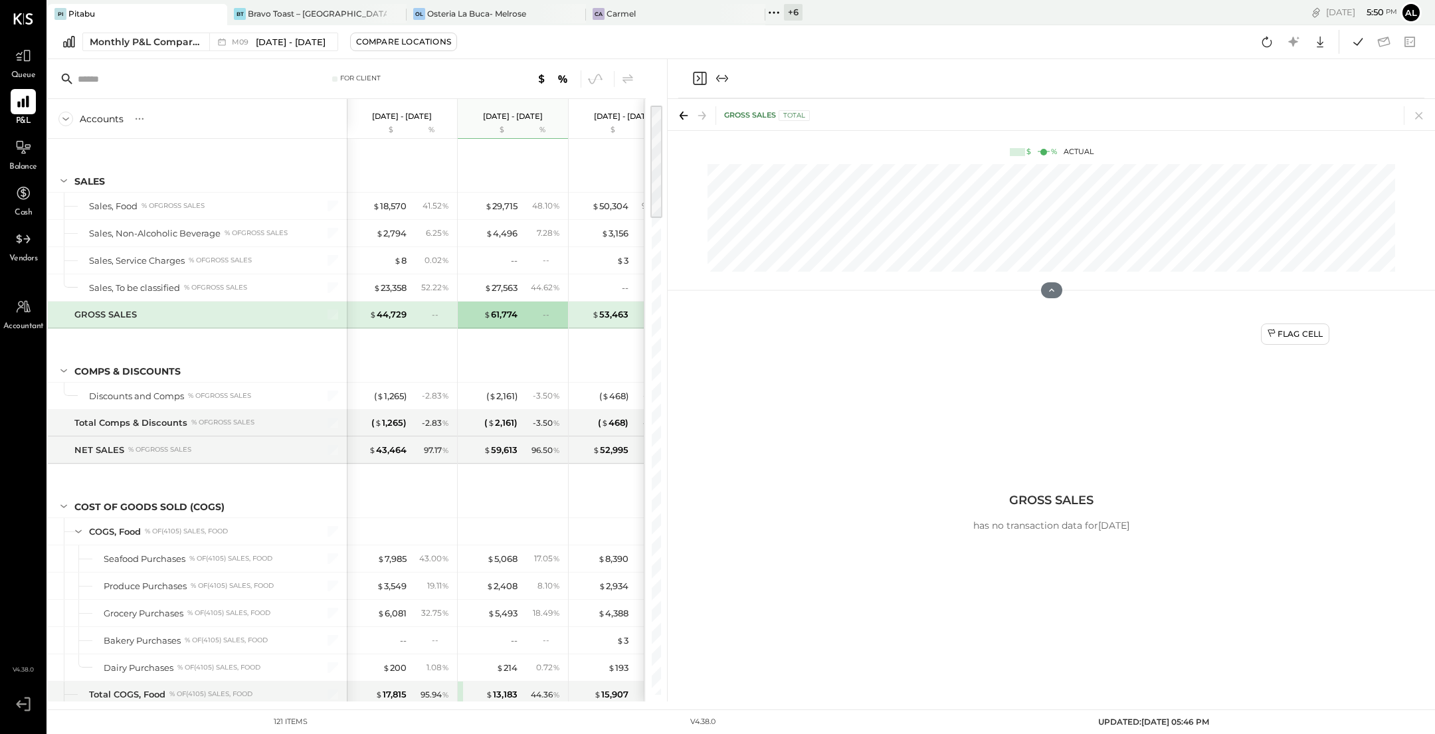
click at [704, 74] on icon "Close panel" at bounding box center [700, 78] width 16 height 16
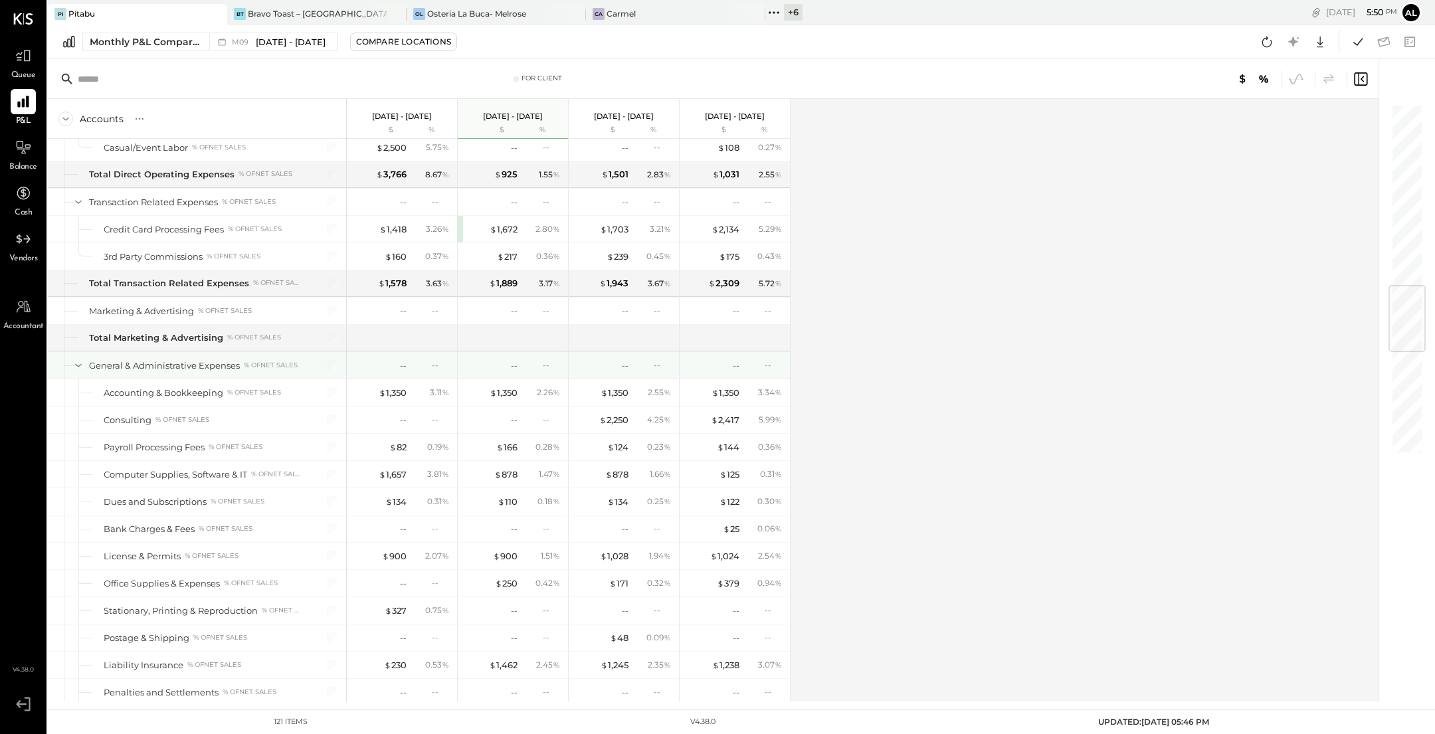
scroll to position [1537, 0]
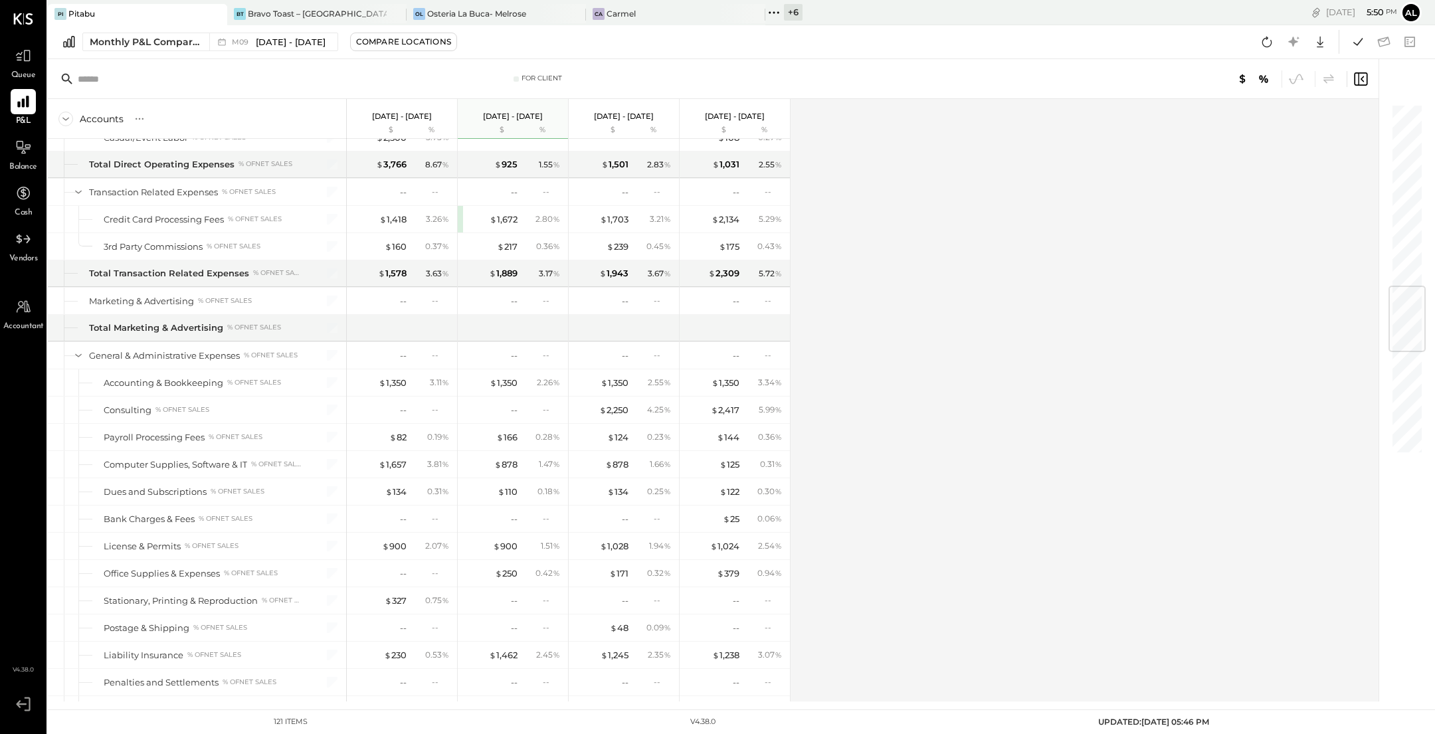
click at [1028, 312] on div "Accounts S % GL [DATE] - [DATE] $ % [DATE] - [DATE] $ % [DATE] - [DATE] $ % [DA…" at bounding box center [714, 400] width 1333 height 603
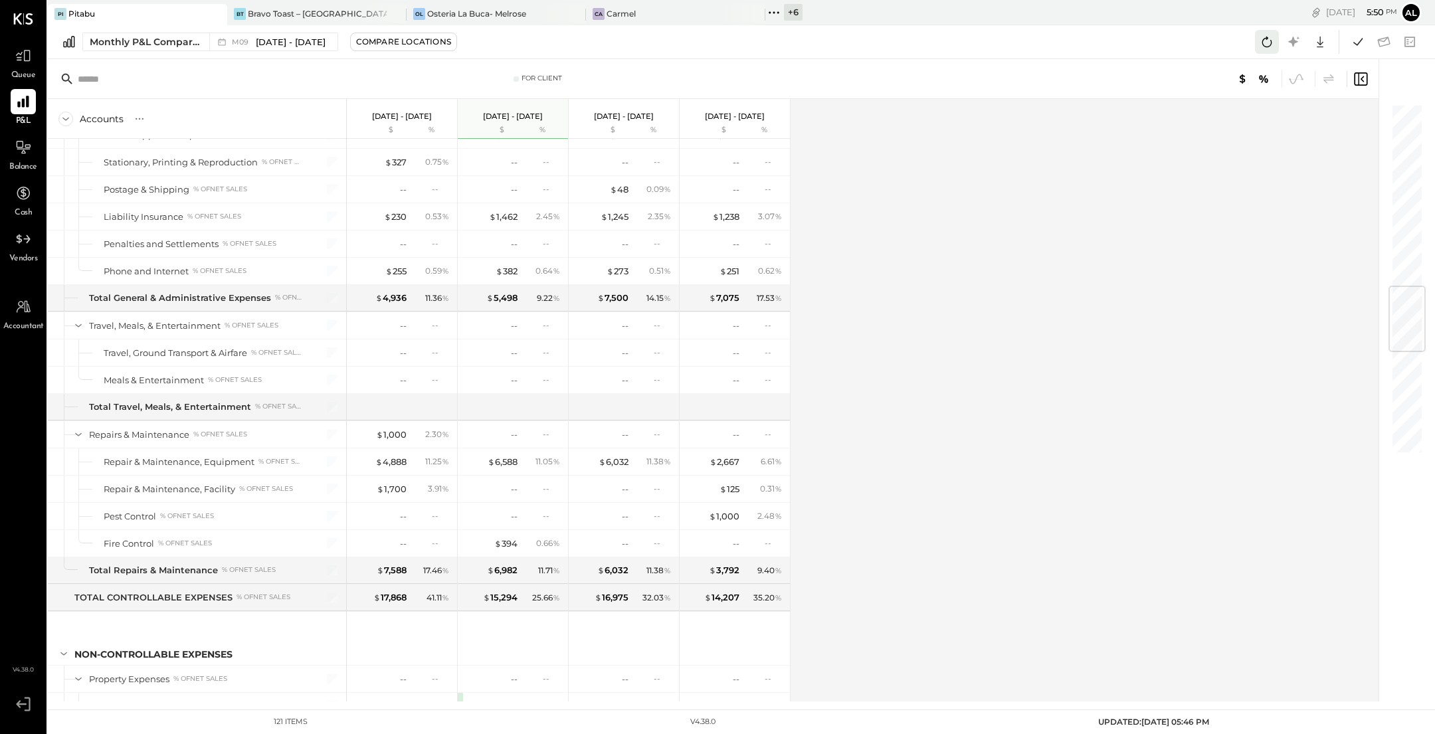
click at [1266, 46] on icon at bounding box center [1267, 42] width 10 height 11
click at [1264, 44] on icon at bounding box center [1266, 41] width 17 height 17
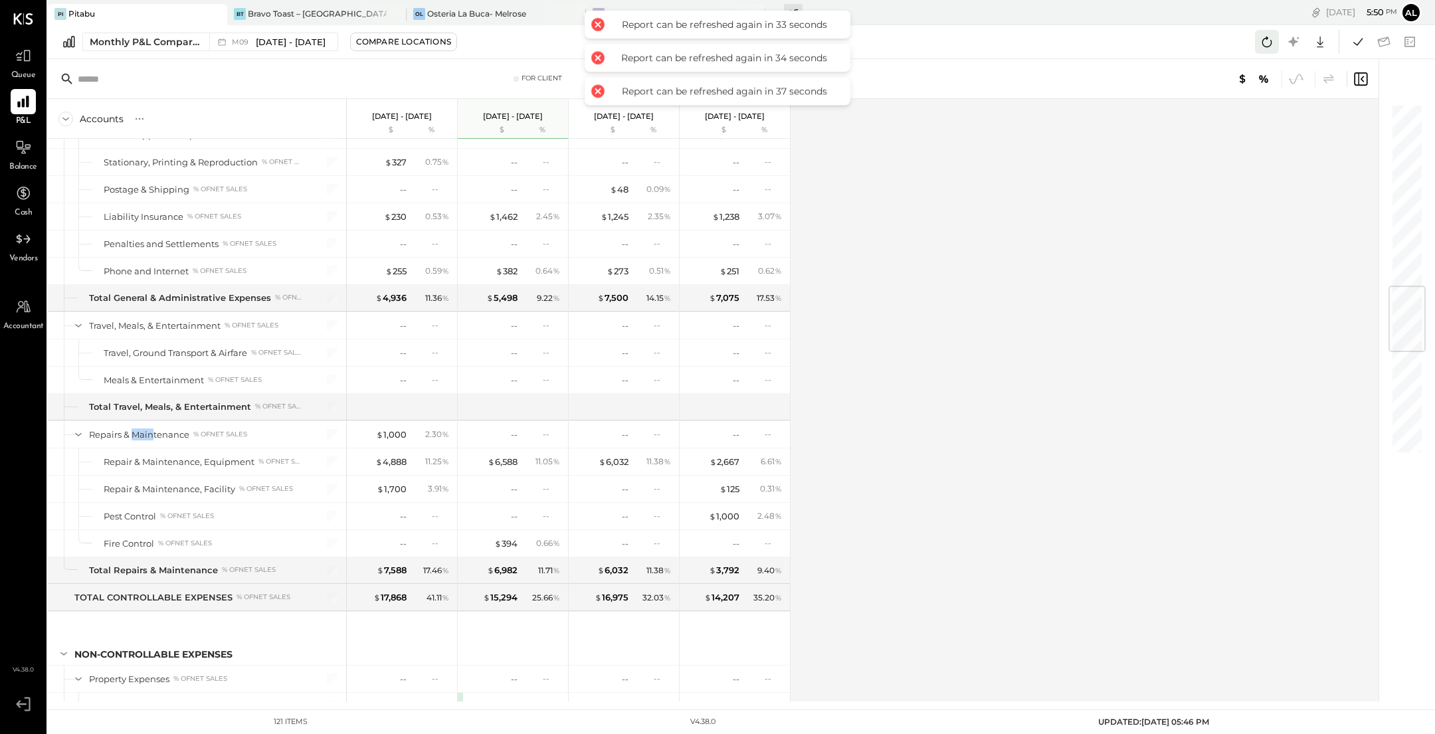
click at [1264, 44] on icon at bounding box center [1266, 41] width 17 height 17
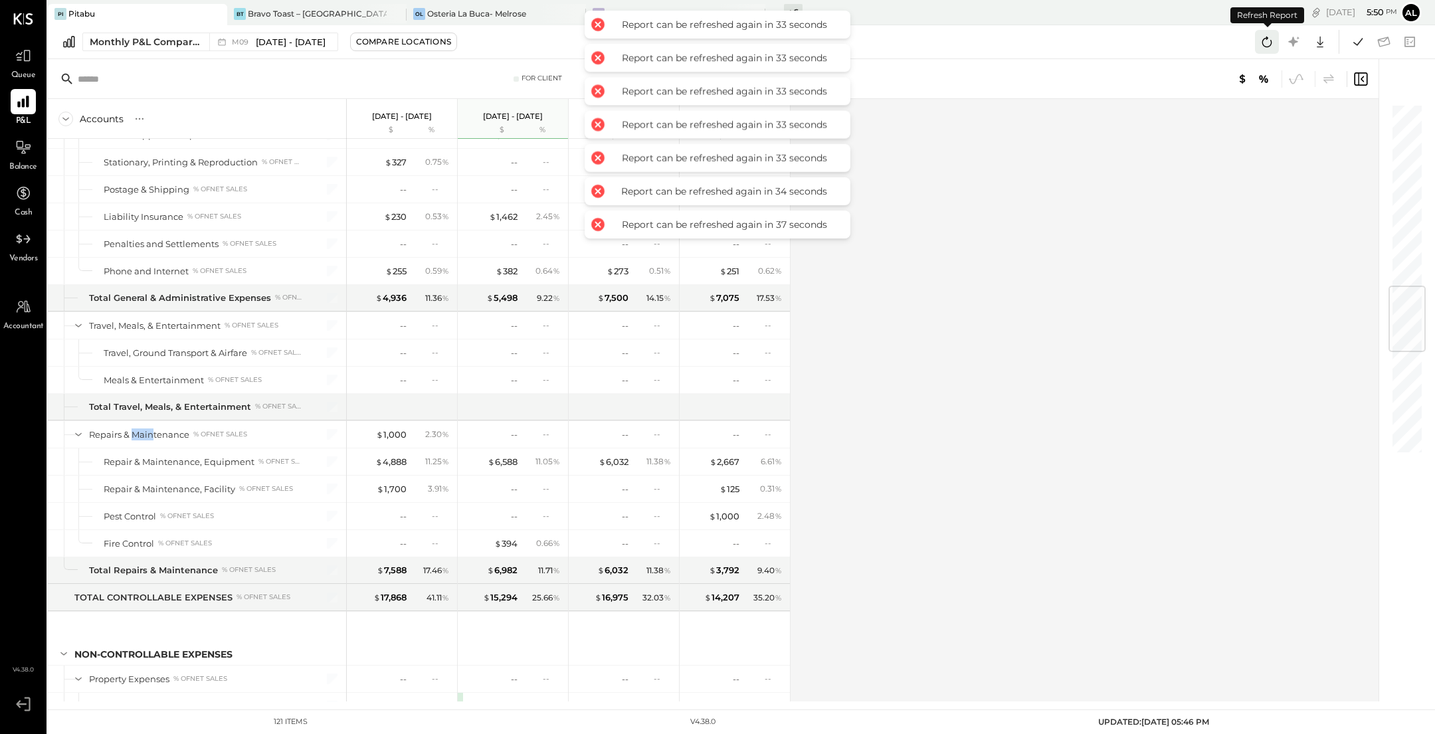
click at [1264, 44] on icon at bounding box center [1266, 41] width 17 height 17
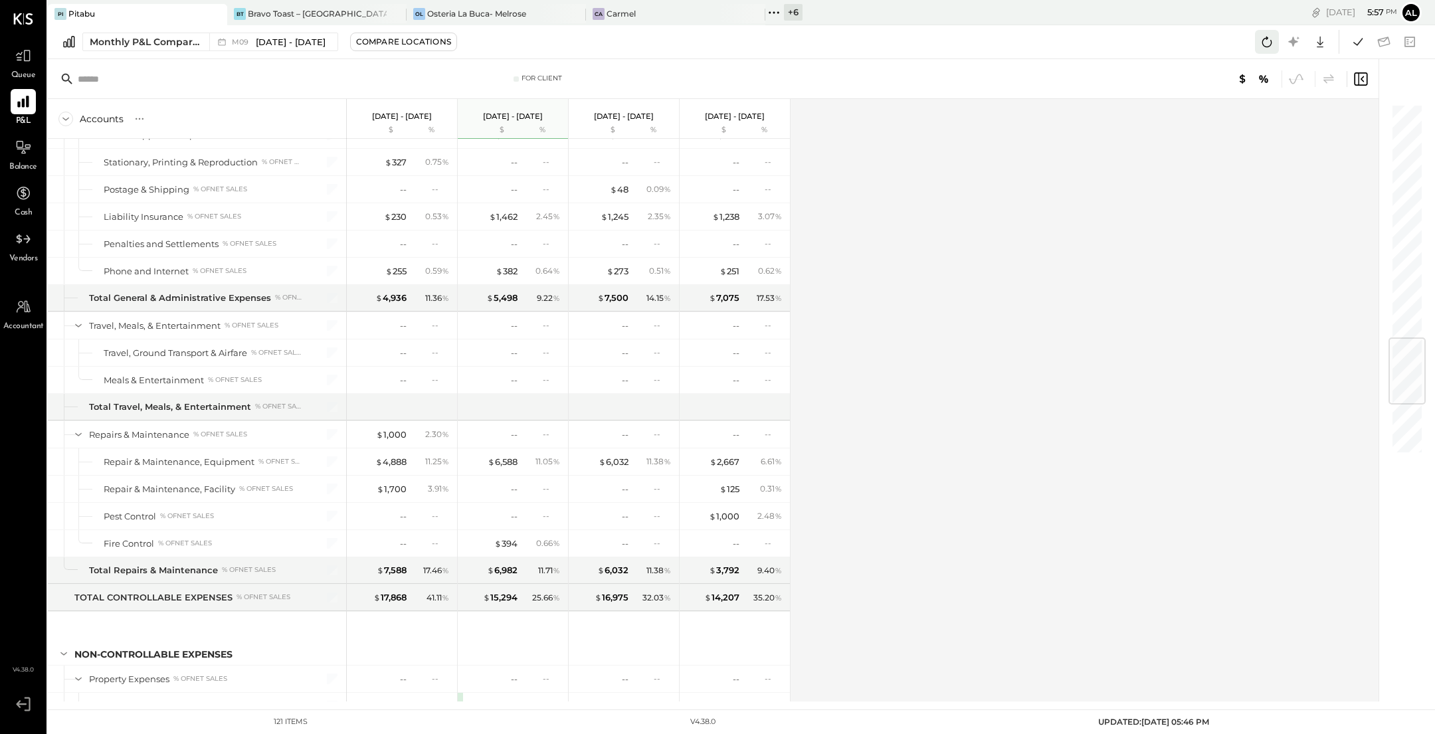
click at [1274, 41] on icon at bounding box center [1266, 41] width 17 height 17
click at [1361, 47] on icon at bounding box center [1357, 41] width 17 height 17
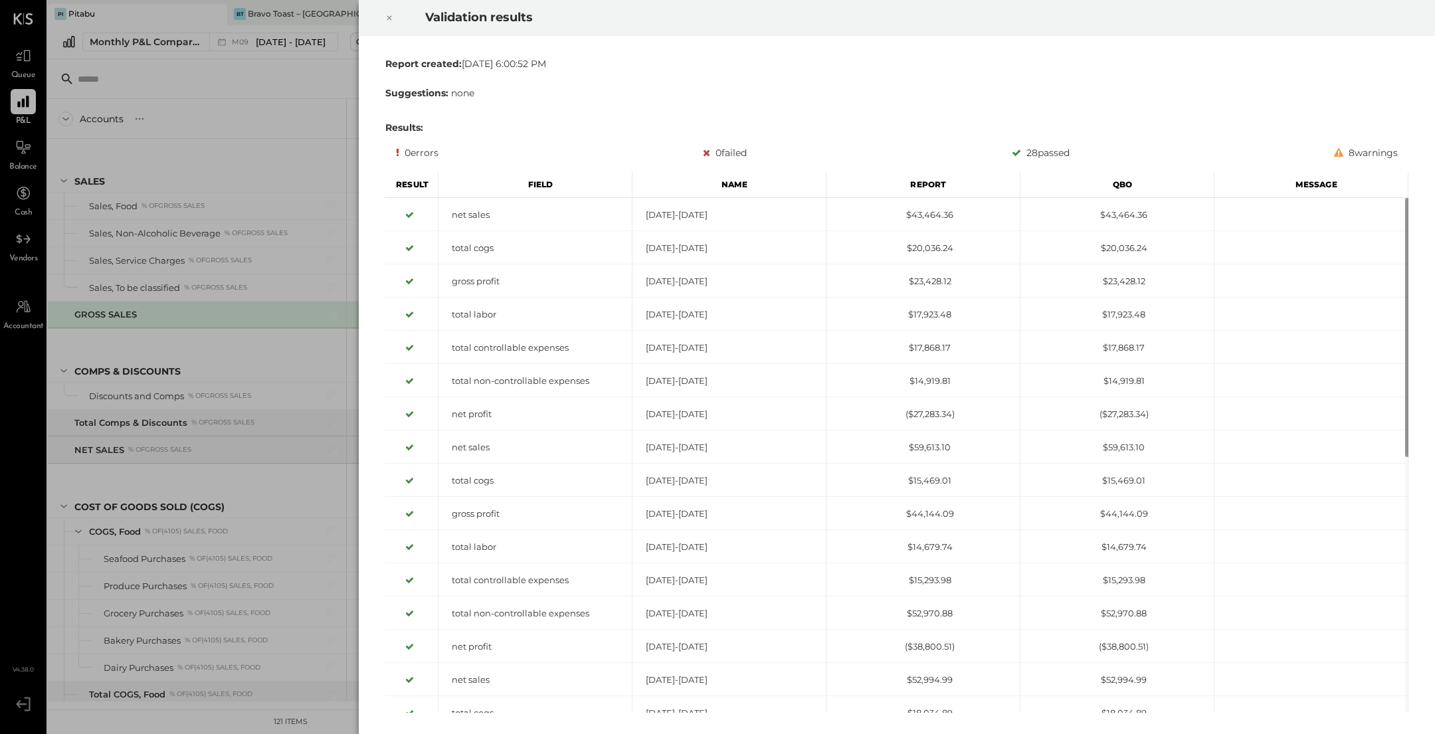
click at [395, 16] on div at bounding box center [389, 17] width 29 height 37
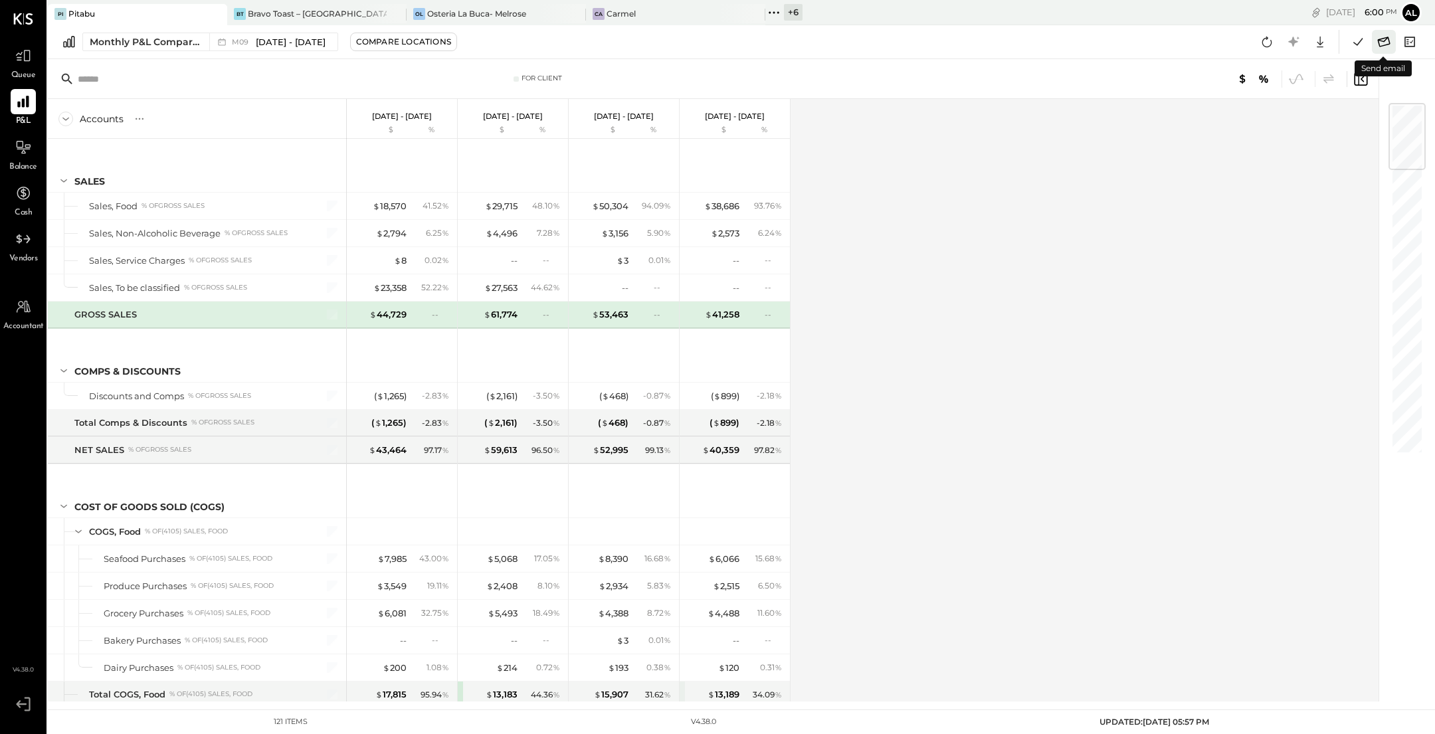
click at [1382, 43] on icon at bounding box center [1383, 41] width 17 height 17
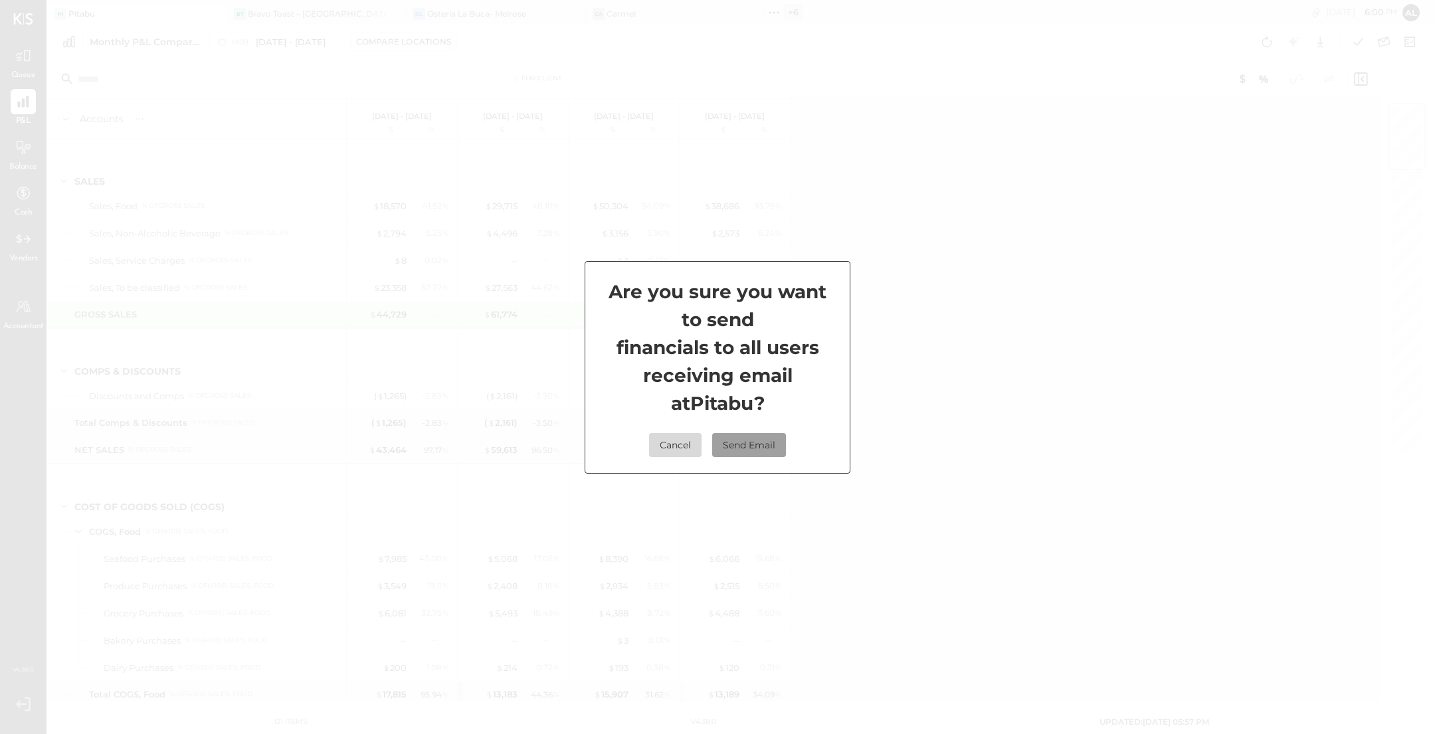
click at [779, 440] on button "Send Email" at bounding box center [749, 445] width 74 height 24
